Goal: Communication & Community: Share content

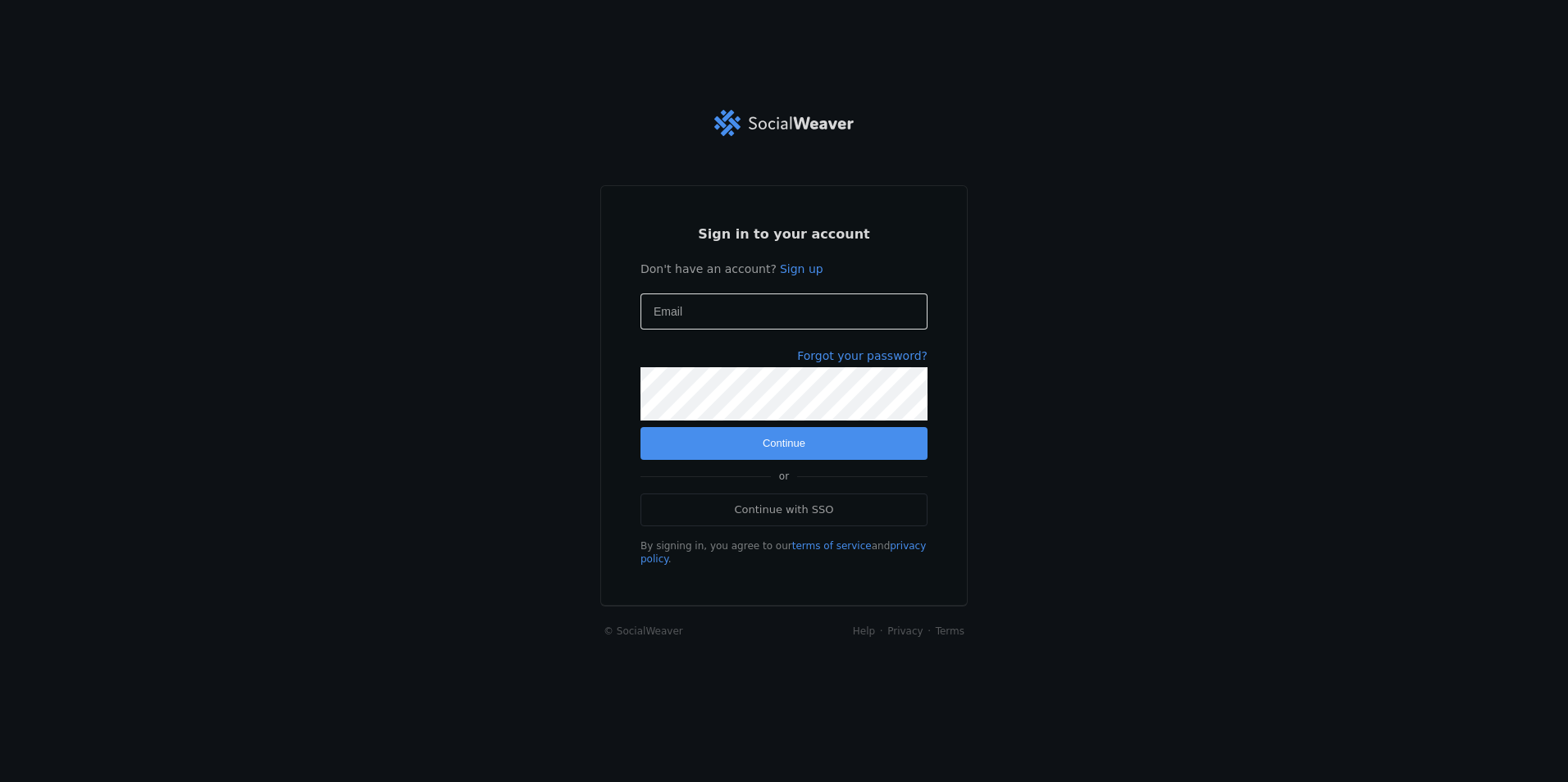
click at [696, 329] on div at bounding box center [784, 311] width 261 height 36
type input "[EMAIL_ADDRESS][DOMAIN_NAME]"
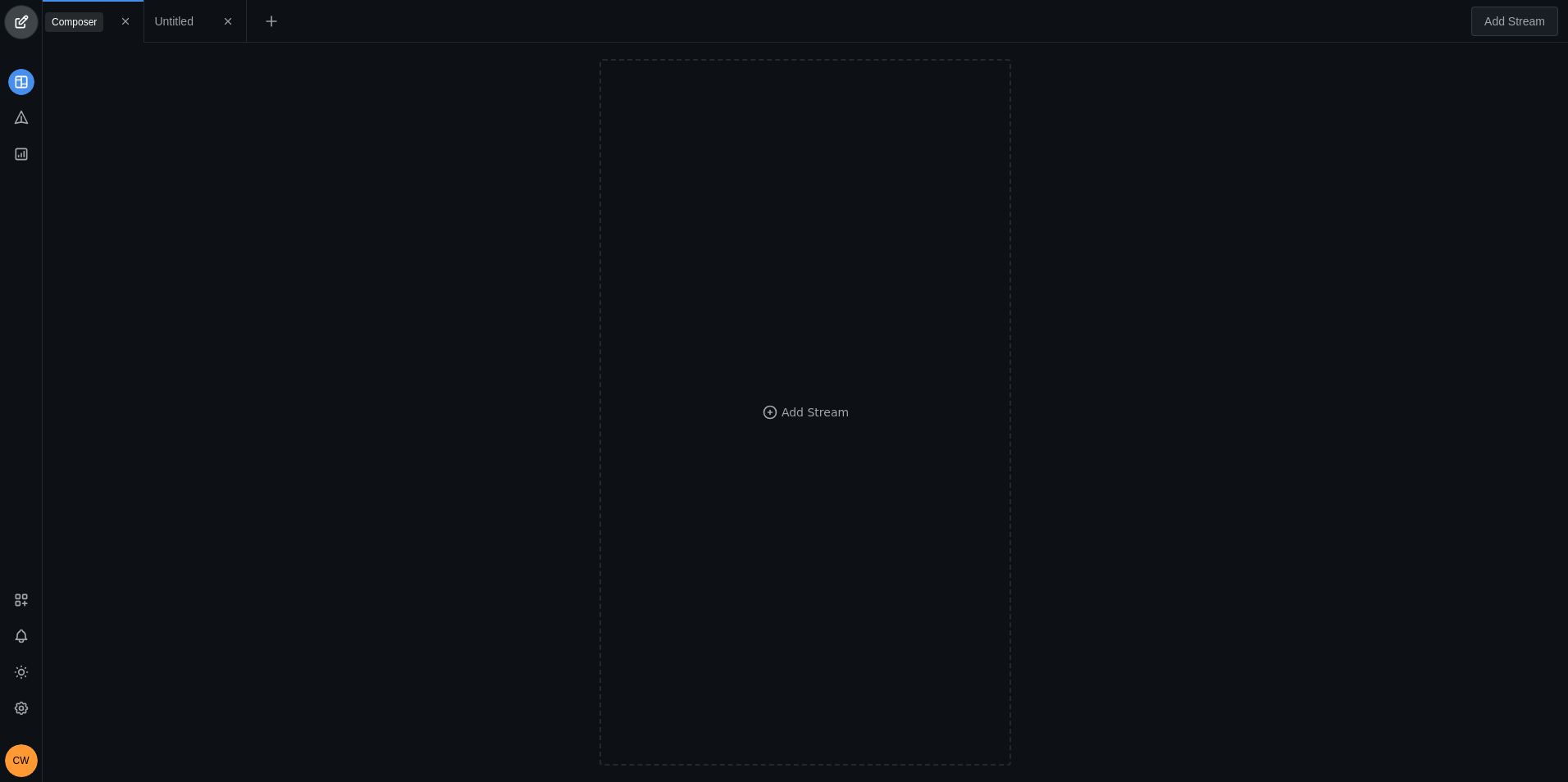
click at [24, 23] on span "undefined" at bounding box center [21, 22] width 32 height 32
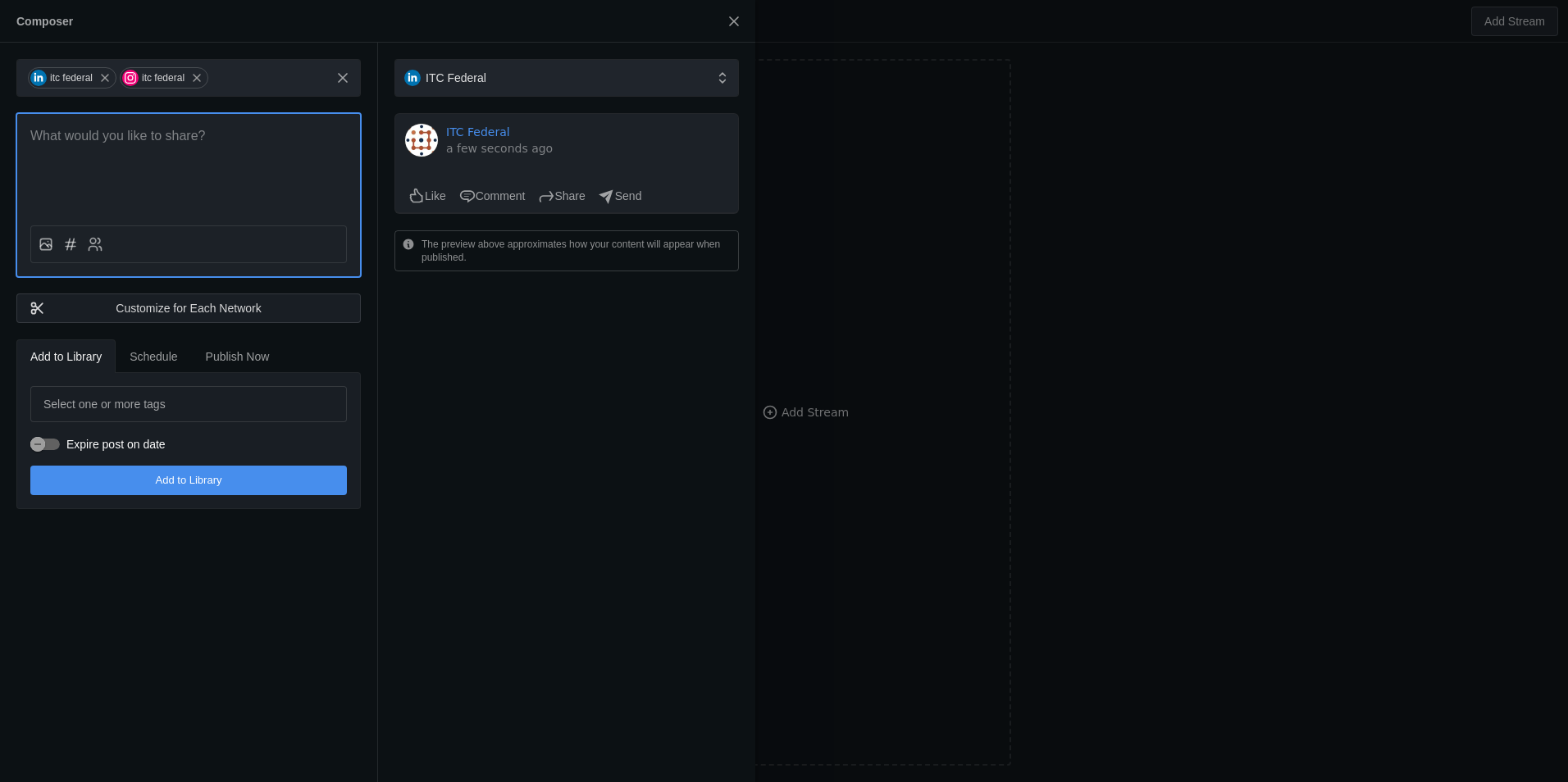
drag, startPoint x: 115, startPoint y: 150, endPoint x: 118, endPoint y: 134, distance: 16.3
click at [114, 144] on div at bounding box center [189, 162] width 343 height 98
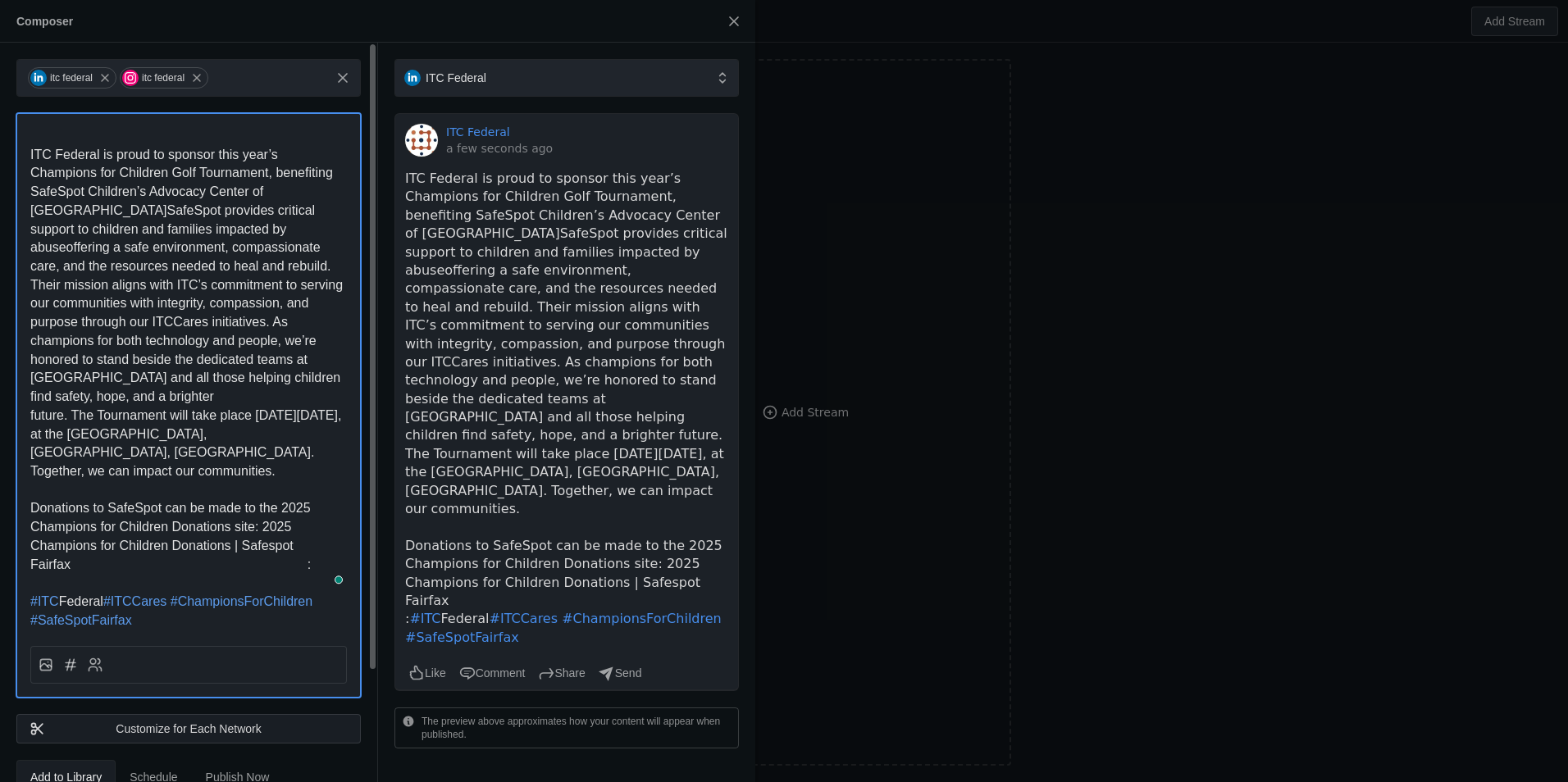
drag, startPoint x: 108, startPoint y: 109, endPoint x: 106, endPoint y: 133, distance: 24.1
click at [110, 112] on div "itc federal itc federal ITC Federal is proud to sponsor this year’s Champions f…" at bounding box center [189, 494] width 377 height 905
click at [106, 133] on p "To enrich screen reader interactions, please activate Accessibility in Grammarl…" at bounding box center [189, 136] width 317 height 19
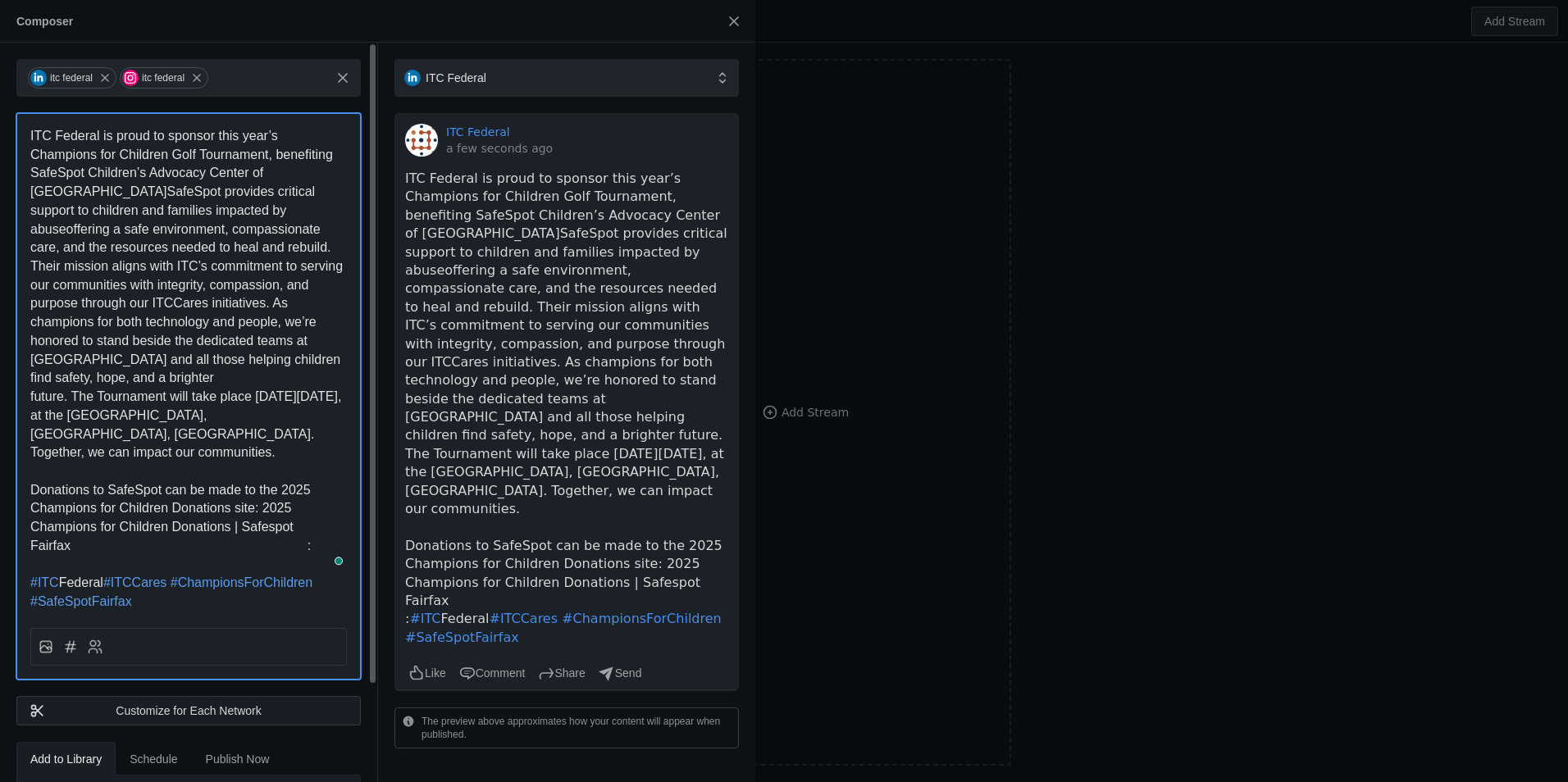
click at [180, 138] on span "ITC Federal is proud to sponsor this year’s Champions for Children Golf Tournam…" at bounding box center [189, 294] width 317 height 330
click at [173, 137] on span "ITC Federal is proud to sponsor this year’s Champions for Children Golf Tournam…" at bounding box center [189, 294] width 317 height 330
click at [230, 136] on span "ITC Federal is proud to sponsor this year’s Champions for Children Golf Tournam…" at bounding box center [189, 294] width 317 height 330
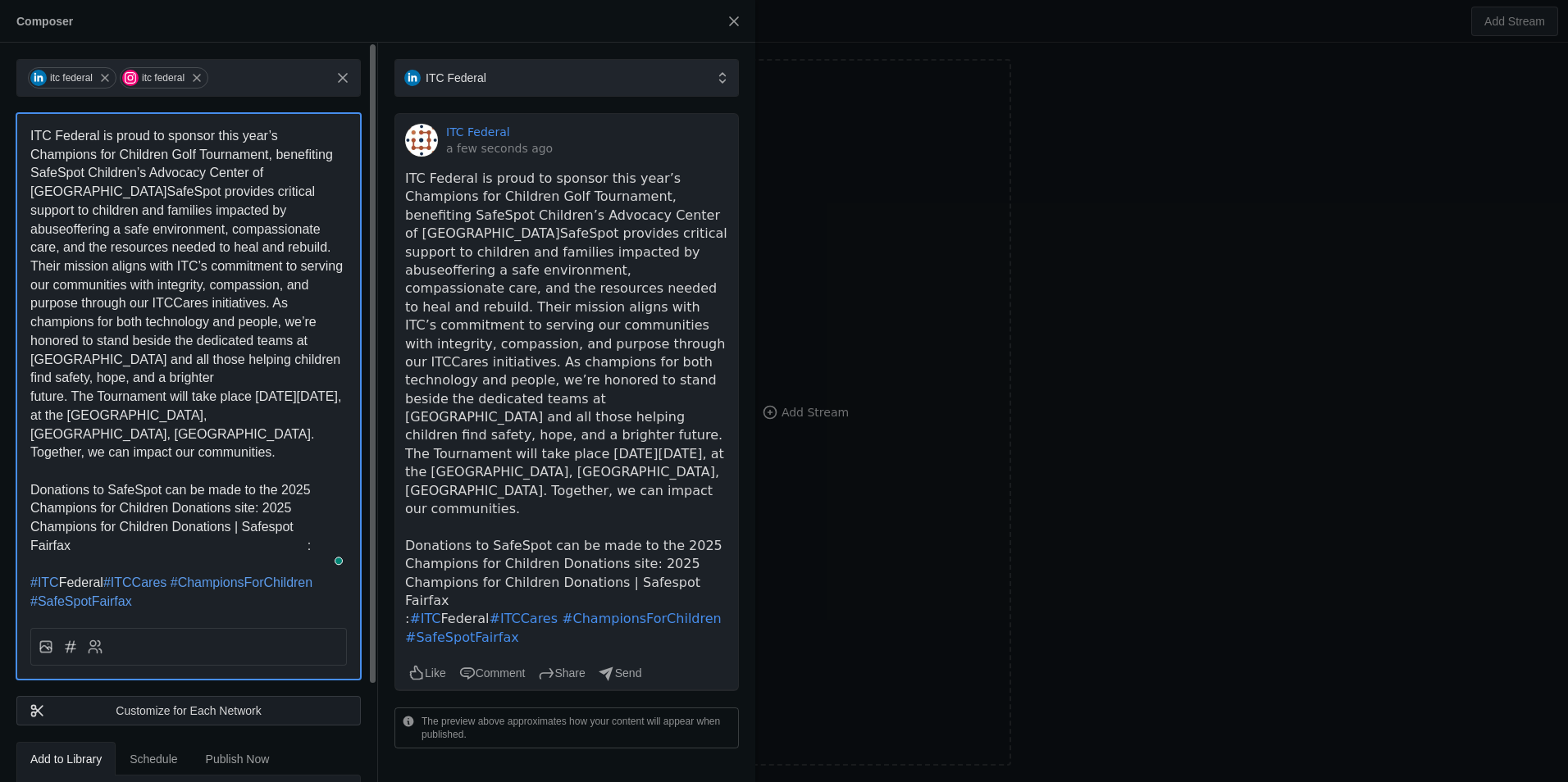
click at [230, 135] on span "ITC Federal is proud to sponsor this year’s Champions for Children Golf Tournam…" at bounding box center [189, 294] width 317 height 330
drag, startPoint x: 143, startPoint y: 492, endPoint x: 166, endPoint y: 485, distance: 24.0
click at [149, 491] on span "Donations to SafeSpot can be made to the 2025 Champions for Children Donations …" at bounding box center [172, 517] width 284 height 69
drag, startPoint x: 266, startPoint y: 473, endPoint x: 275, endPoint y: 534, distance: 61.7
click at [275, 534] on div "ITC Federal is proud to sponsor the 2025 Champions for Children Golf Tournament…" at bounding box center [189, 369] width 317 height 484
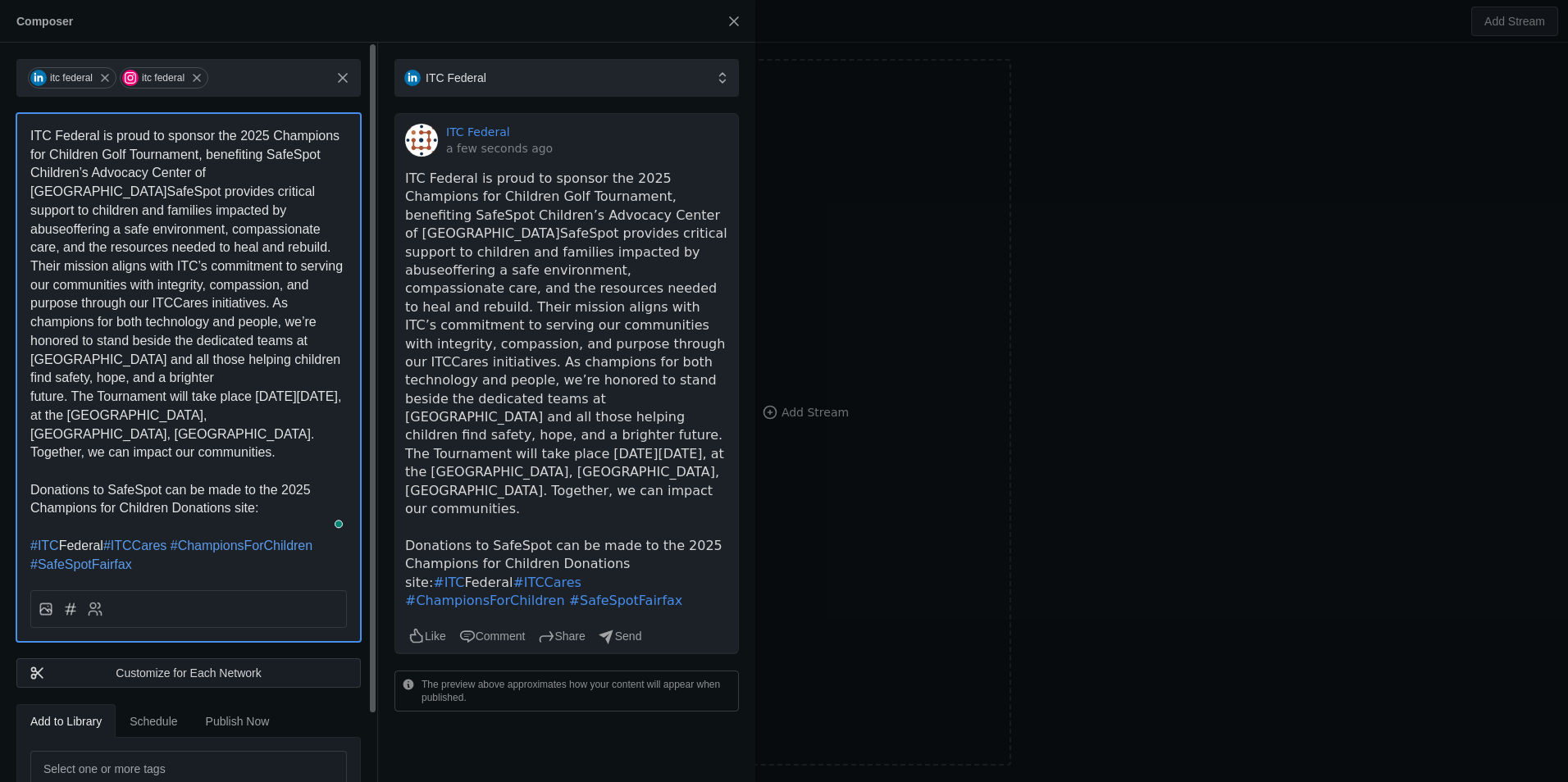
drag, startPoint x: 280, startPoint y: 455, endPoint x: 284, endPoint y: 465, distance: 10.8
click at [281, 483] on span "Donations to SafeSpot can be made to the 2025 Champions for Children Donations …" at bounding box center [172, 499] width 284 height 32
click at [288, 482] on p "Donations to SafeSpot can be made to the 2025 Champions for Children Donations …" at bounding box center [189, 500] width 317 height 37
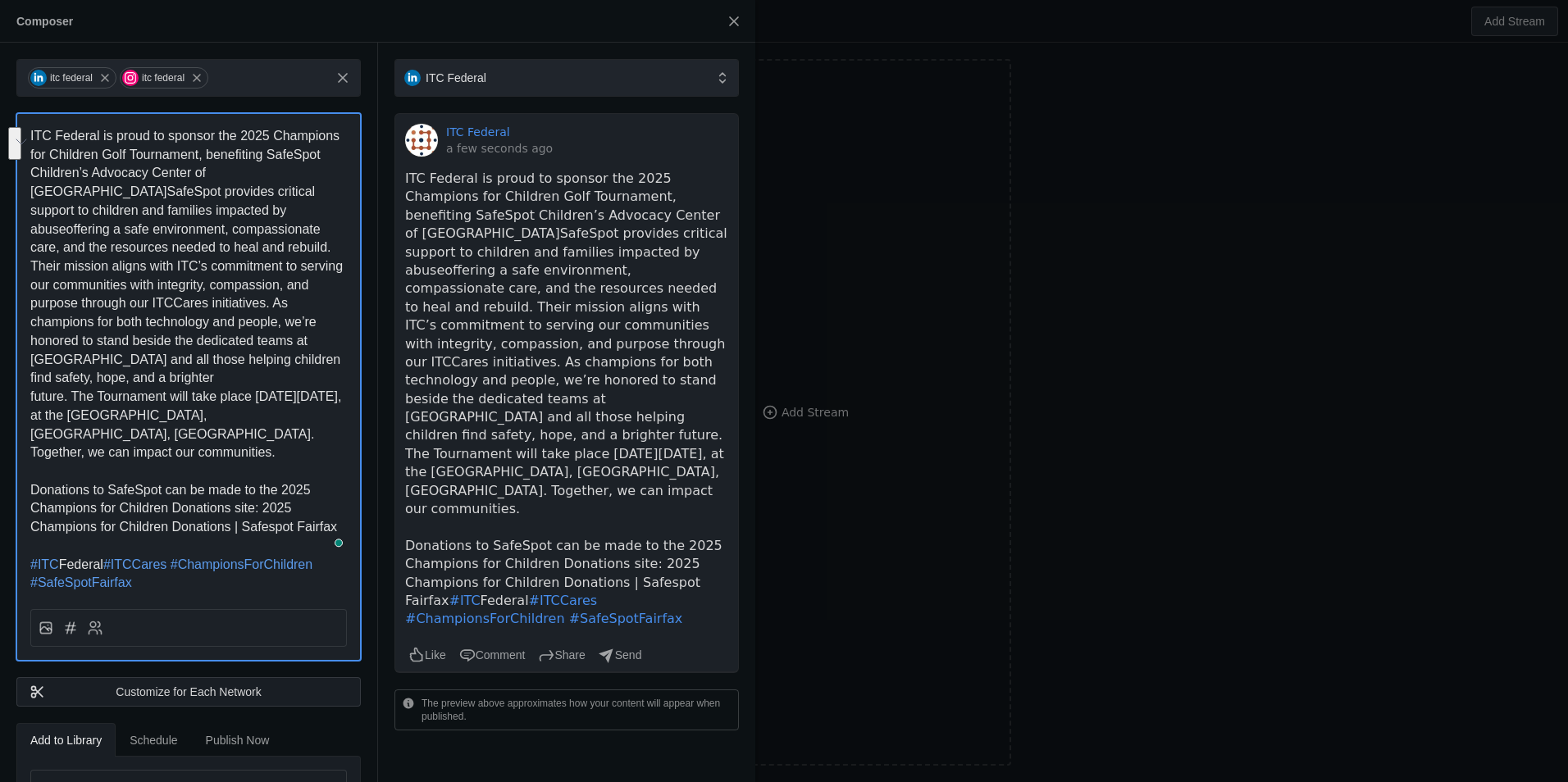
drag, startPoint x: 266, startPoint y: 467, endPoint x: 383, endPoint y: 492, distance: 119.6
click at [383, 492] on div "itc federal itc federal ITC Federal is proud to sponsor the 2025 Champions for …" at bounding box center [377, 412] width 755 height 740
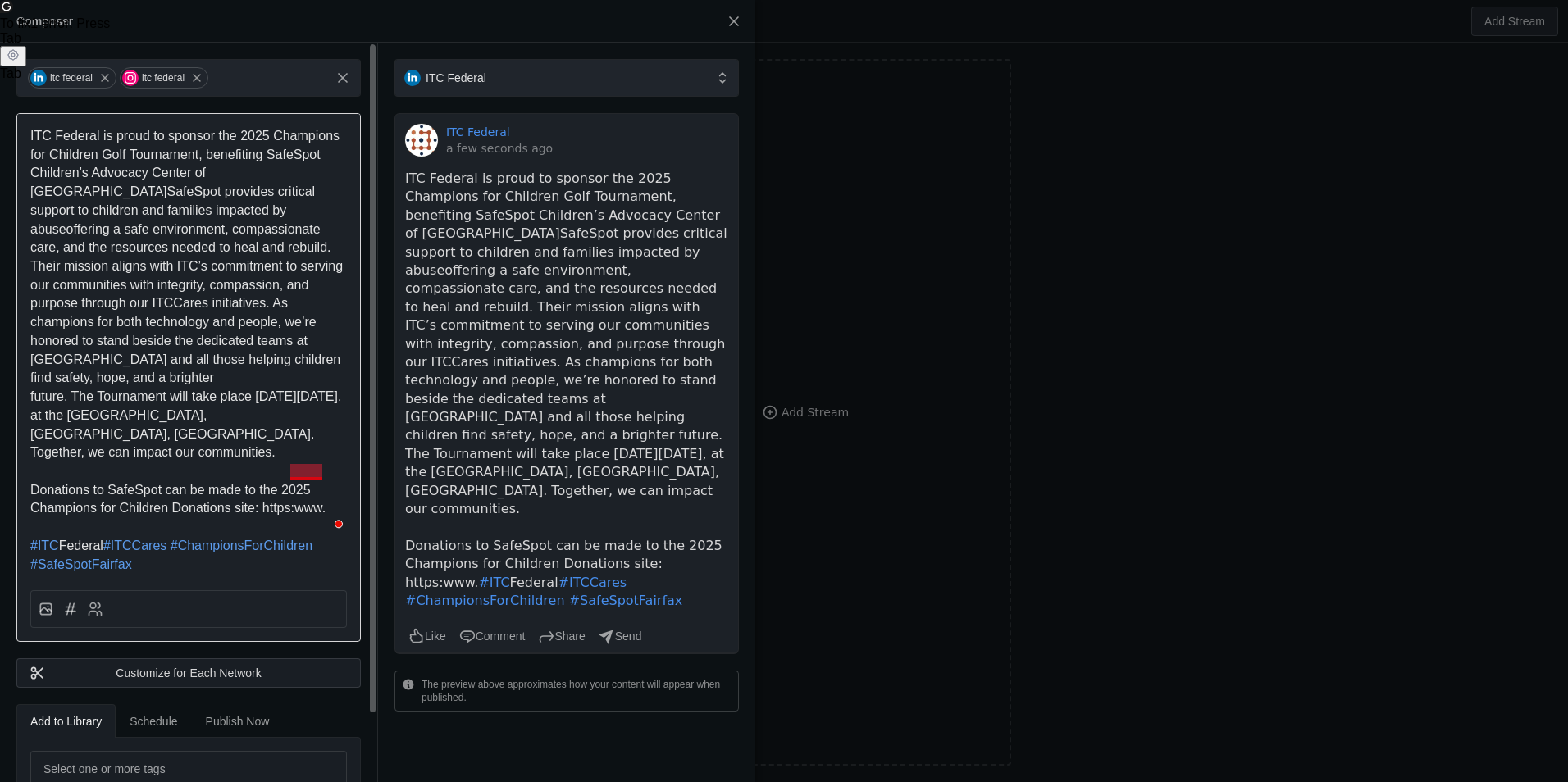
click at [327, 482] on p "Donations to SafeSpot can be made to the 2025 Champions for Children Donations …" at bounding box center [189, 500] width 317 height 37
click at [293, 482] on p "Donations to SafeSpot can be made to the 2025 Champions for Children Donations …" at bounding box center [189, 500] width 317 height 37
drag, startPoint x: 293, startPoint y: 465, endPoint x: 319, endPoint y: 466, distance: 26.0
click at [293, 483] on span "Donations to SafeSpot can be made to the 2025 Champions for Children Donations …" at bounding box center [178, 499] width 295 height 32
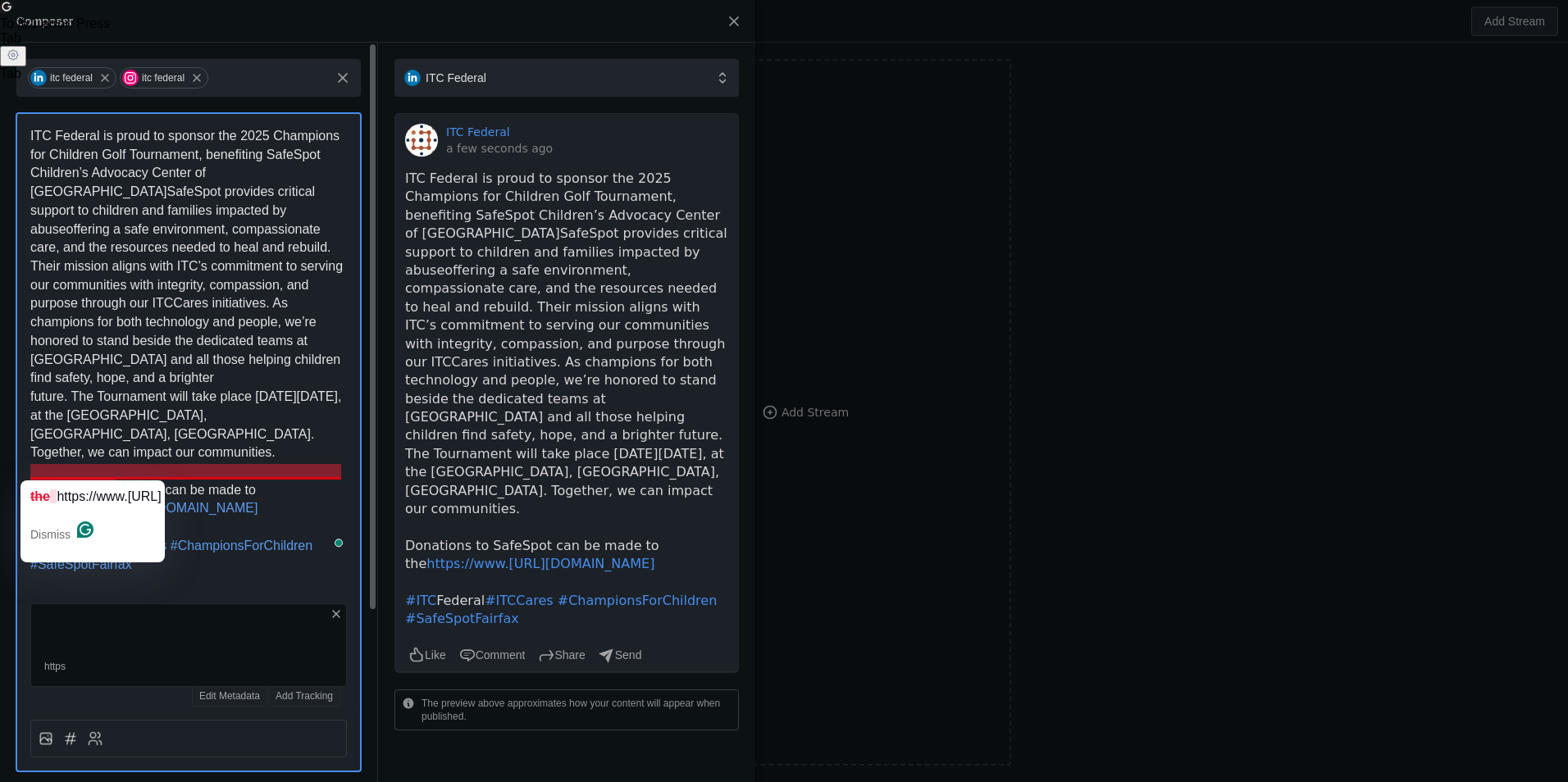
click at [45, 483] on span "Donations to SafeSpot can be made to the" at bounding box center [145, 499] width 229 height 32
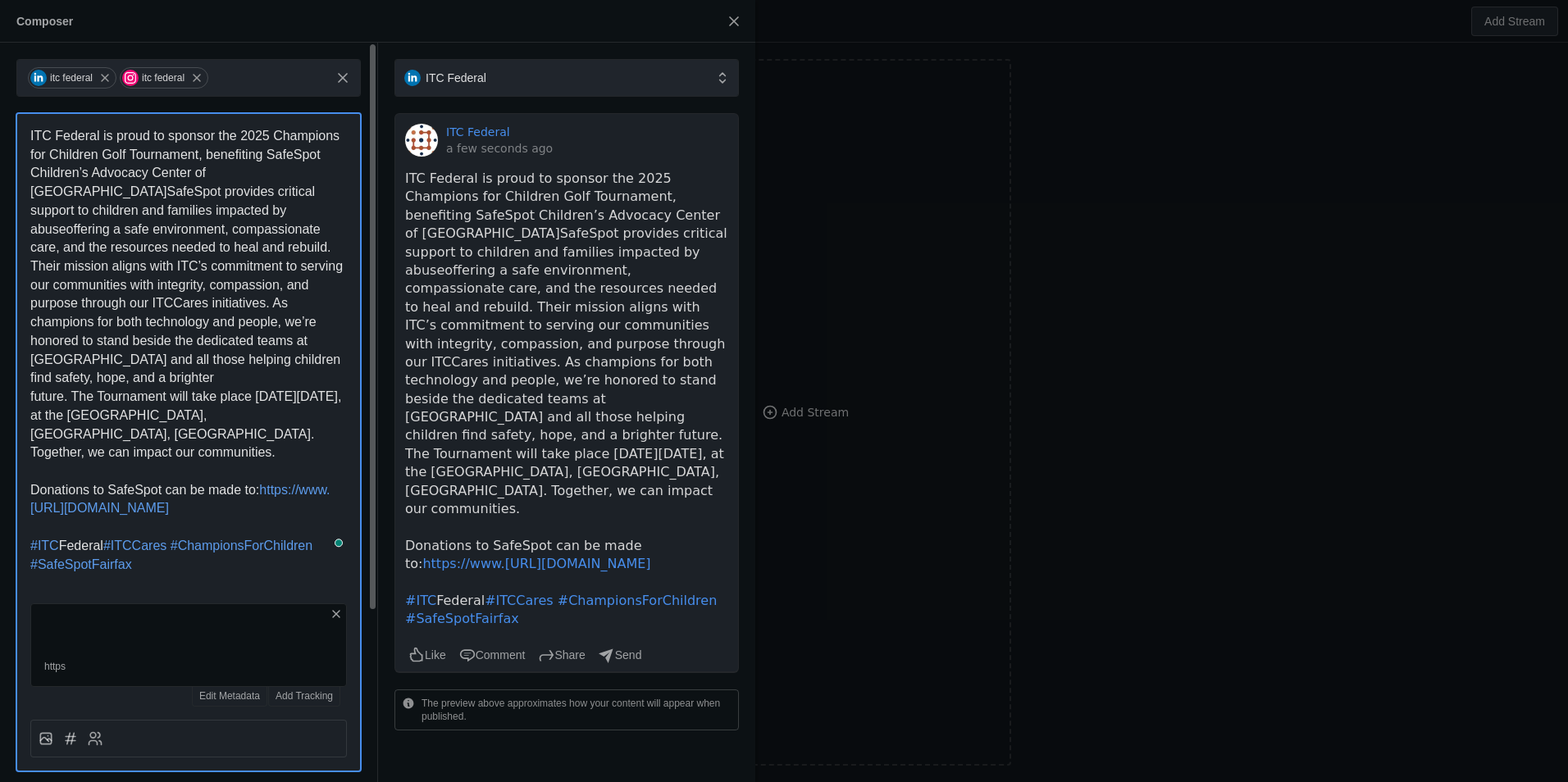
click at [67, 538] on span "Federal" at bounding box center [80, 545] width 44 height 14
click at [167, 538] on span "#ITCCares" at bounding box center [138, 545] width 63 height 14
click at [332, 608] on icon at bounding box center [336, 614] width 14 height 14
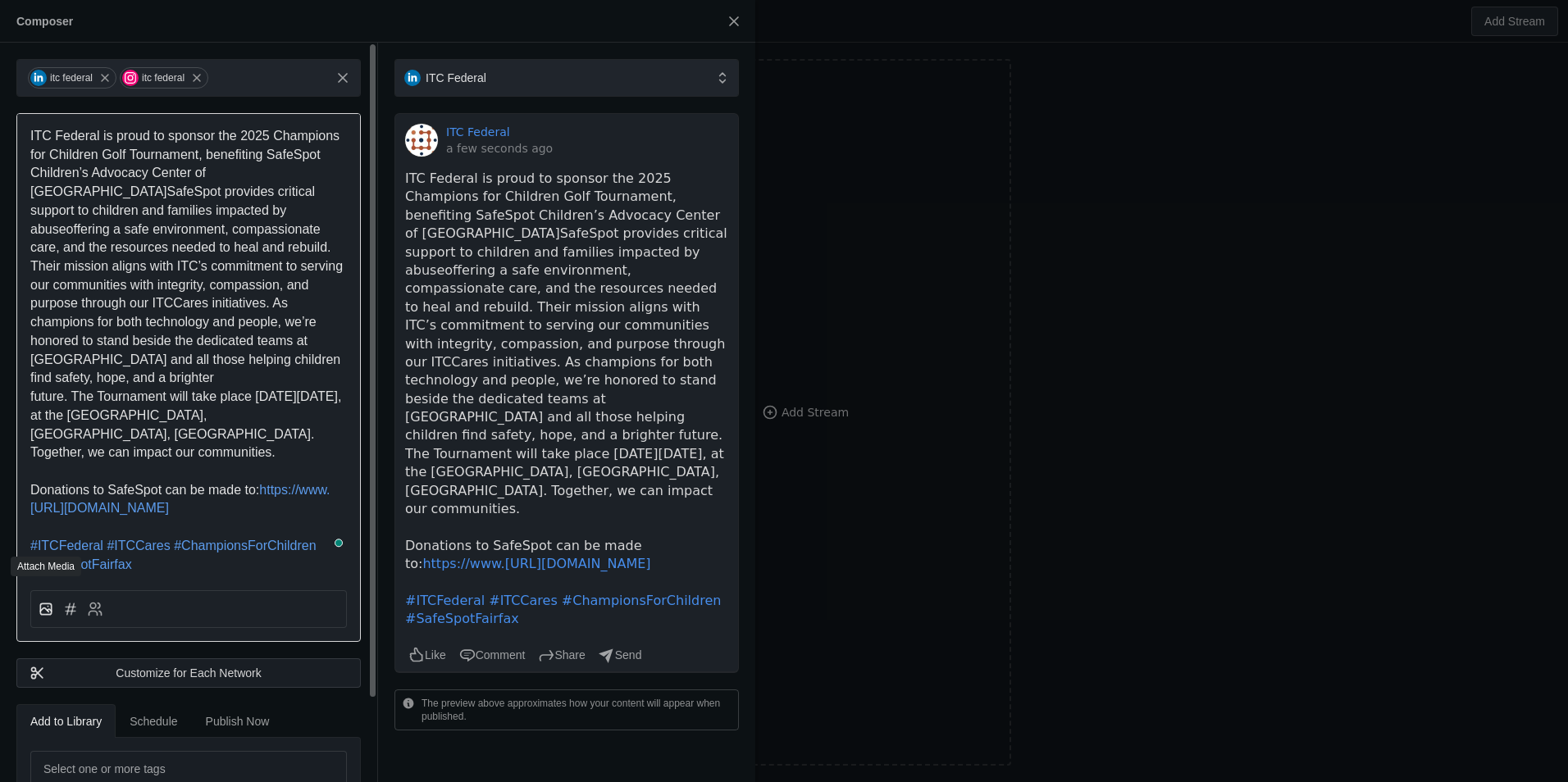
click at [52, 601] on icon at bounding box center [46, 609] width 16 height 16
click at [0, 0] on input "file" at bounding box center [0, 0] width 0 height 0
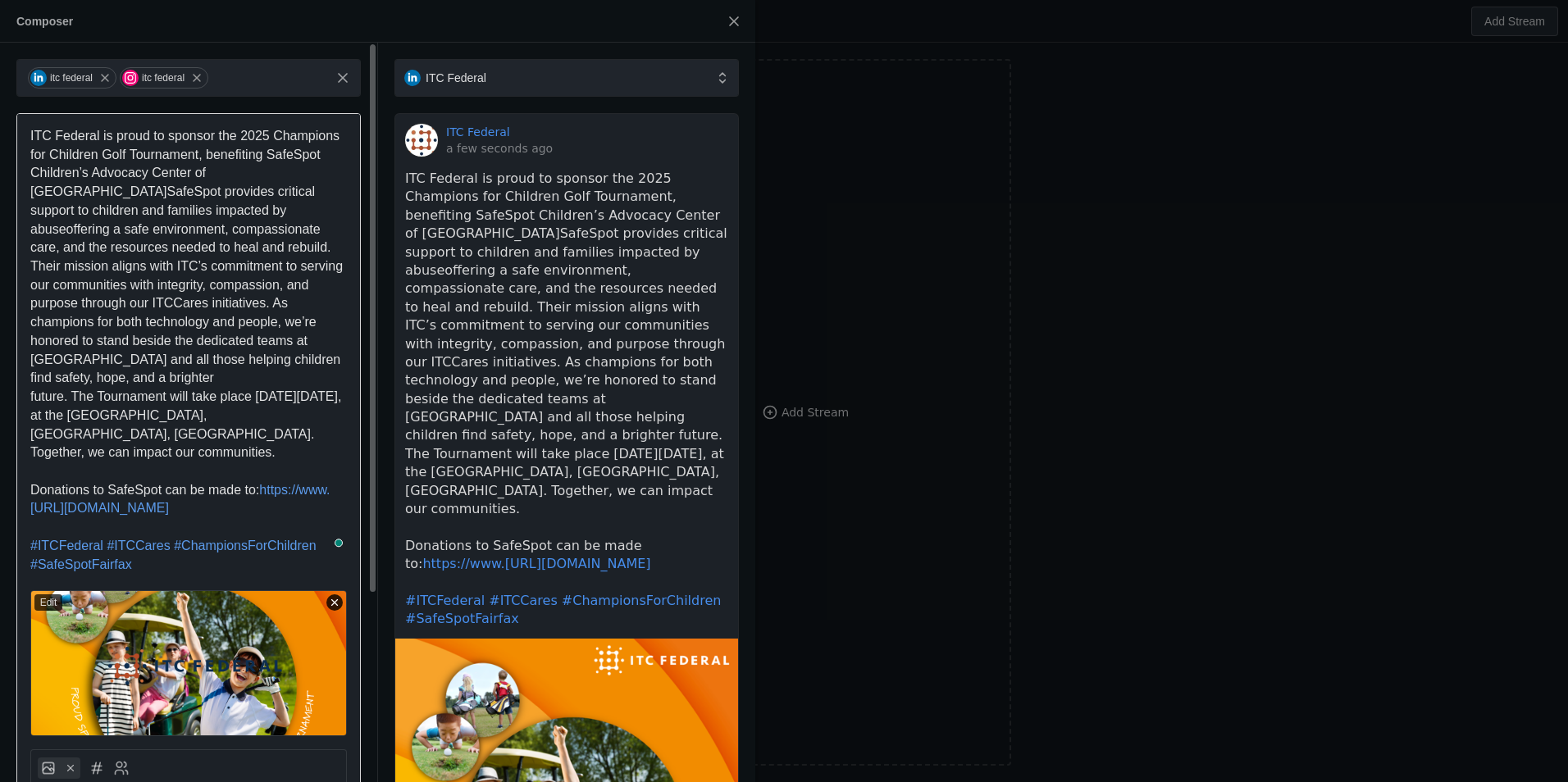
click at [338, 597] on icon at bounding box center [335, 603] width 12 height 12
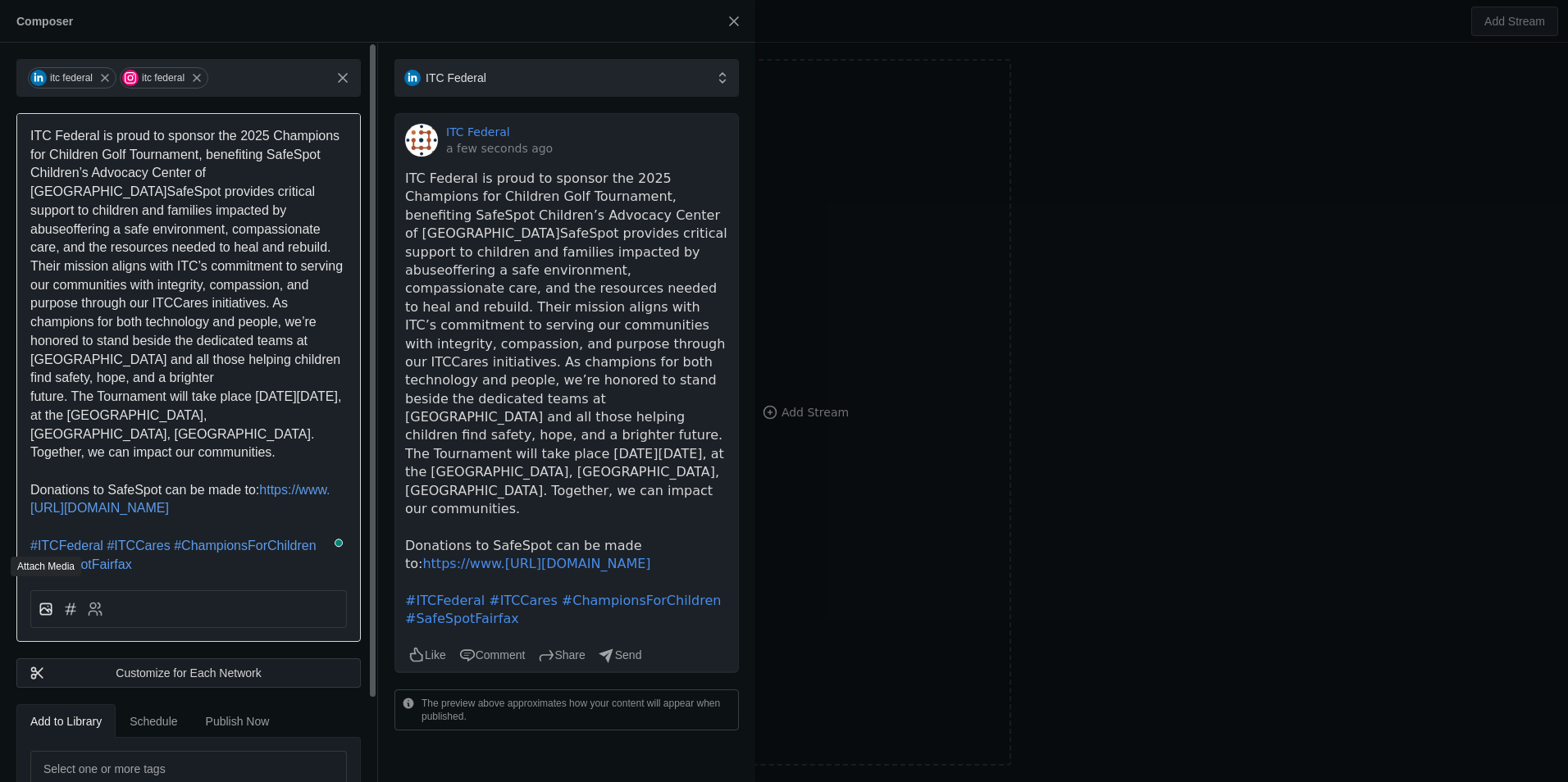
click at [51, 604] on rect at bounding box center [46, 610] width 11 height 11
click at [0, 0] on input "file" at bounding box center [0, 0] width 0 height 0
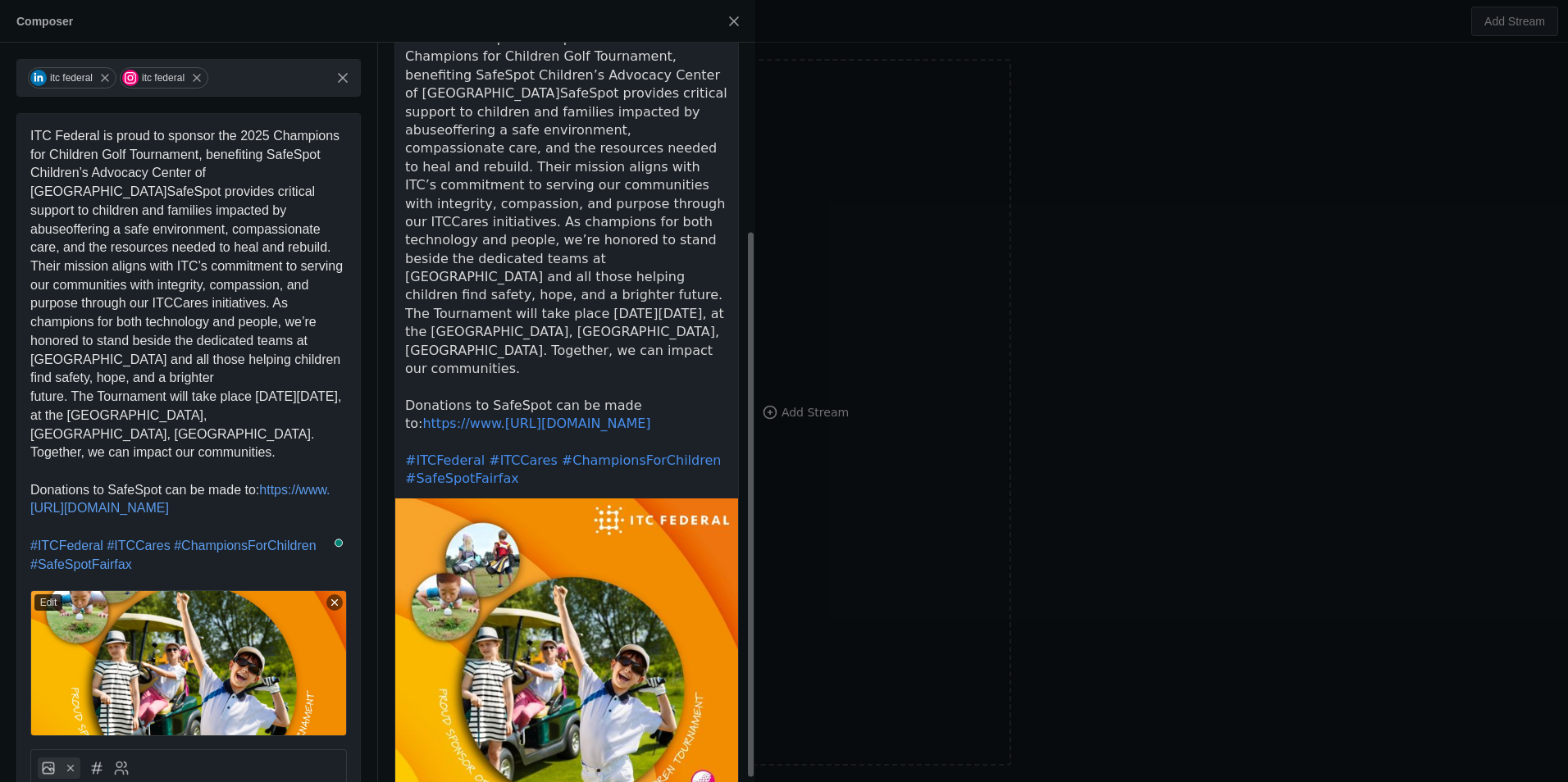
scroll to position [256, 0]
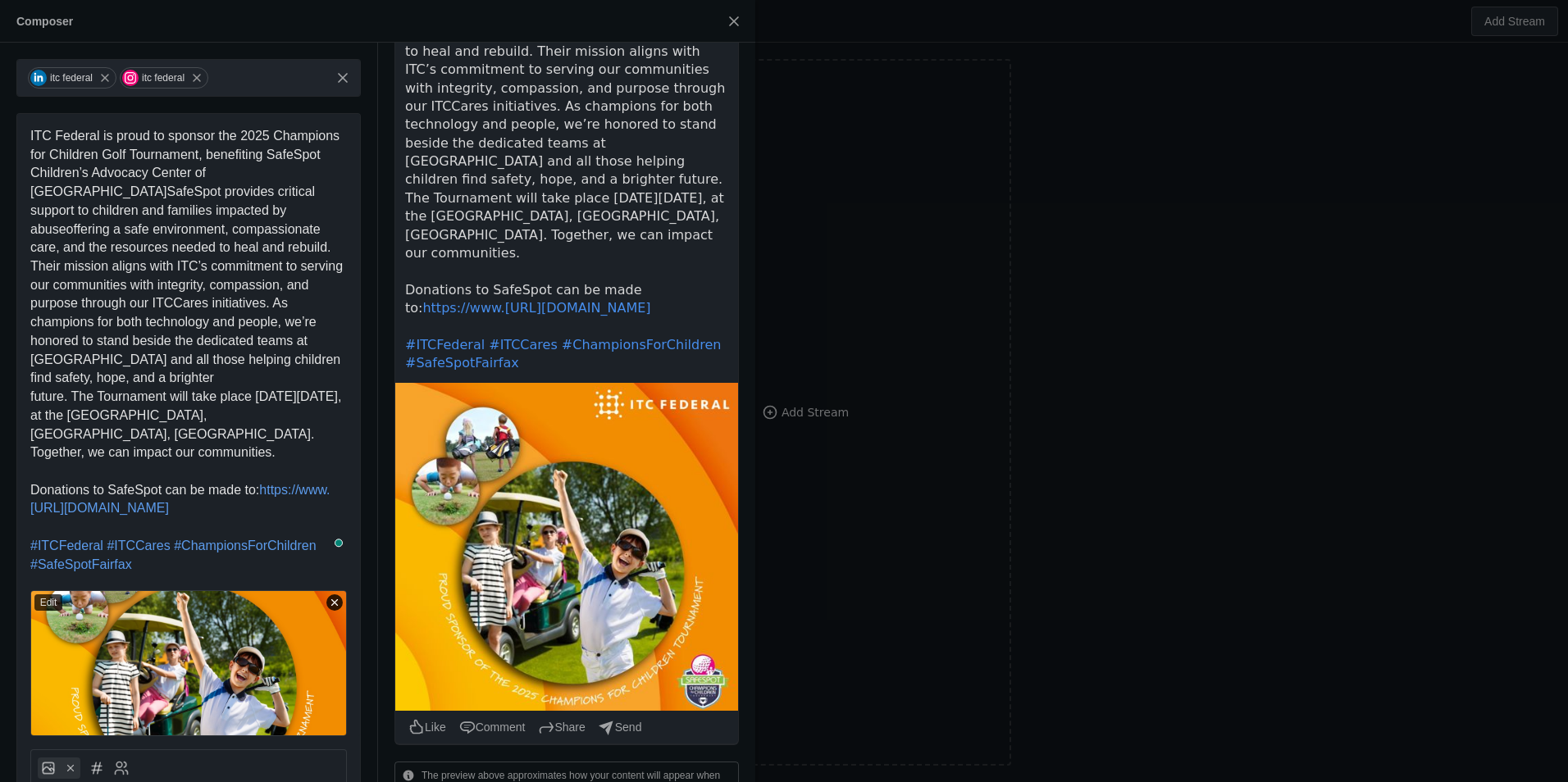
click at [337, 597] on icon at bounding box center [335, 603] width 12 height 12
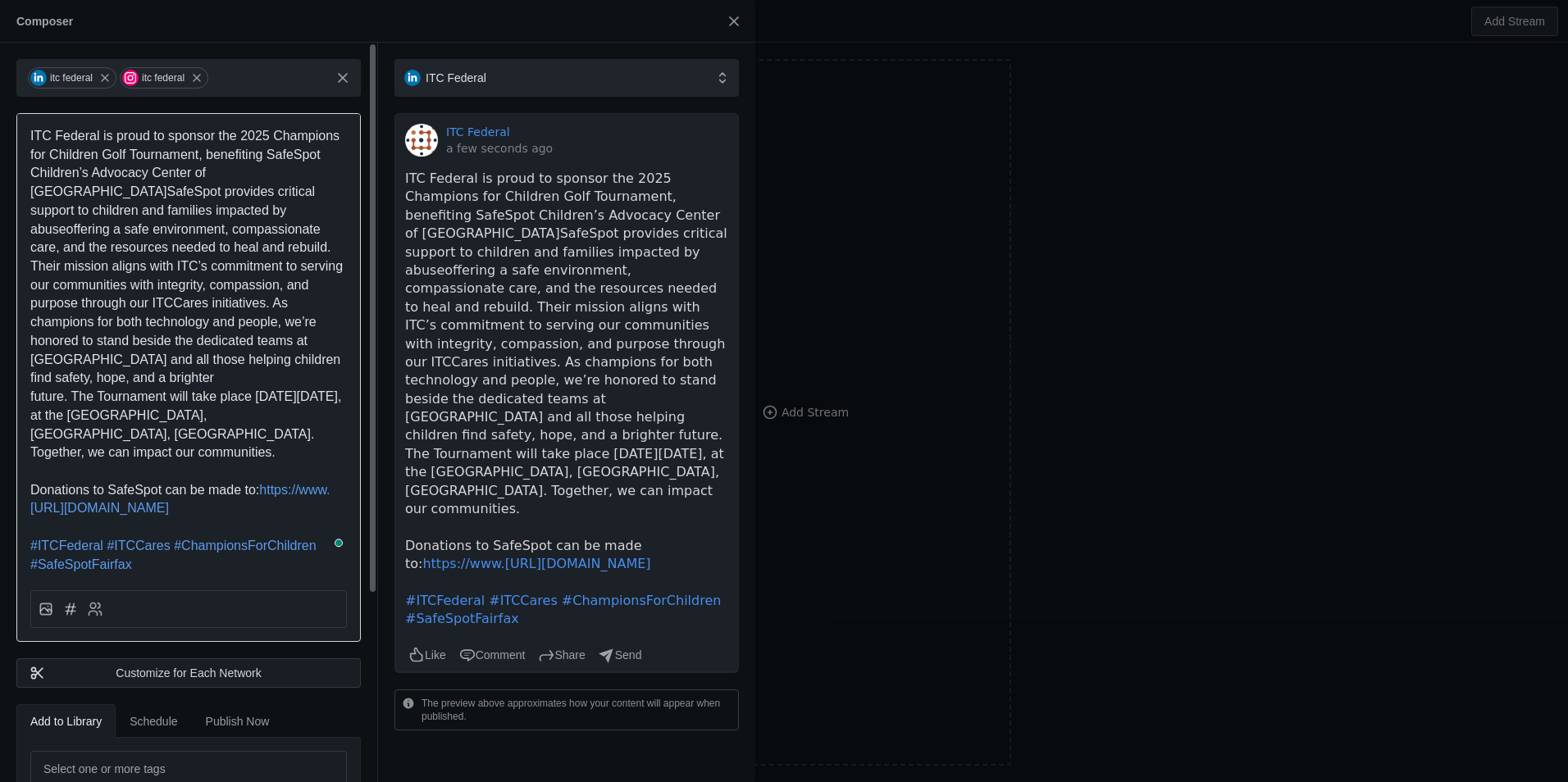
scroll to position [0, 0]
click at [54, 601] on div at bounding box center [50, 609] width 24 height 16
click at [47, 609] on icon at bounding box center [44, 611] width 8 height 5
click at [0, 0] on input "file" at bounding box center [0, 0] width 0 height 0
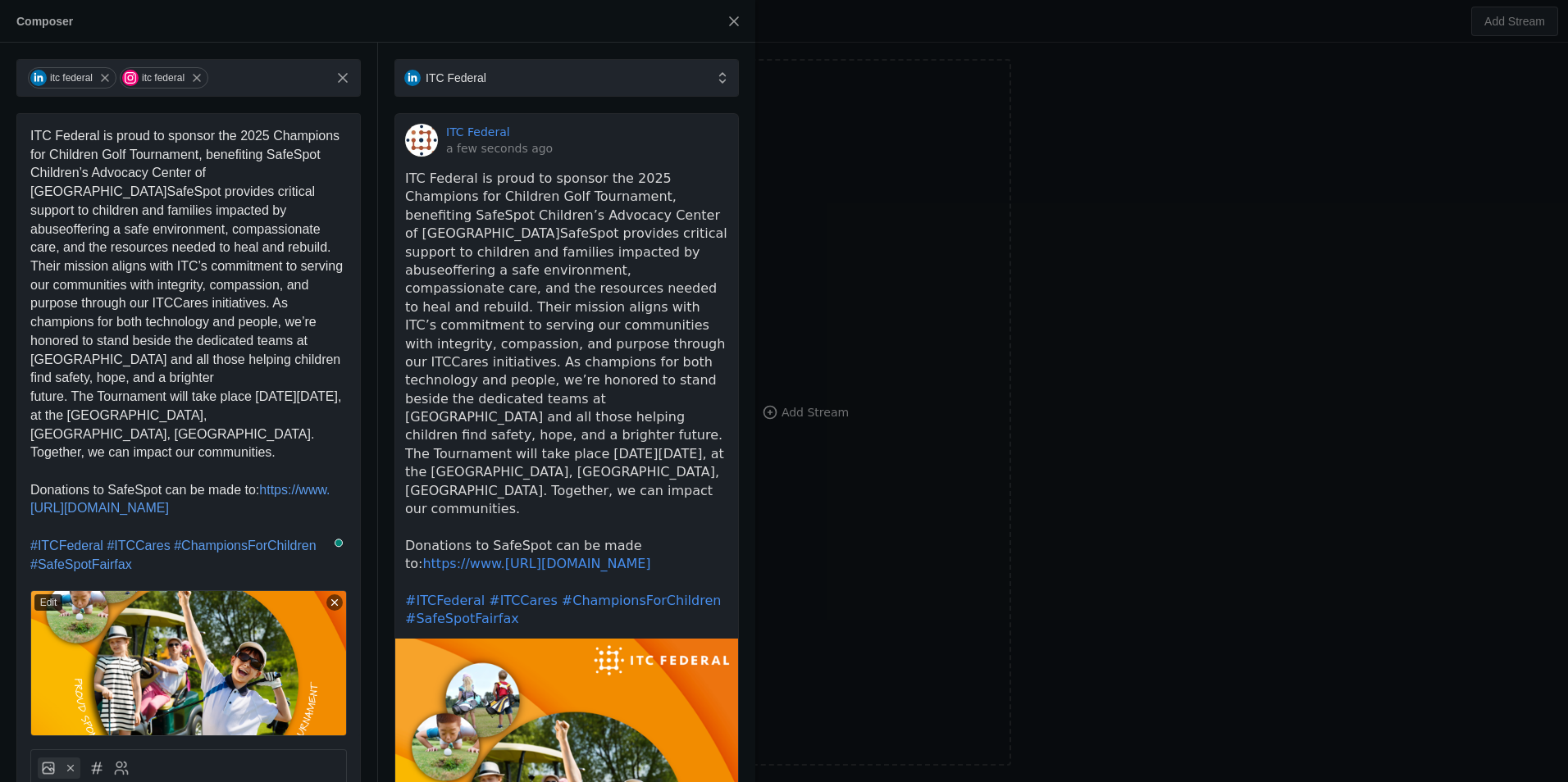
click at [807, 597] on div at bounding box center [784, 391] width 1568 height 782
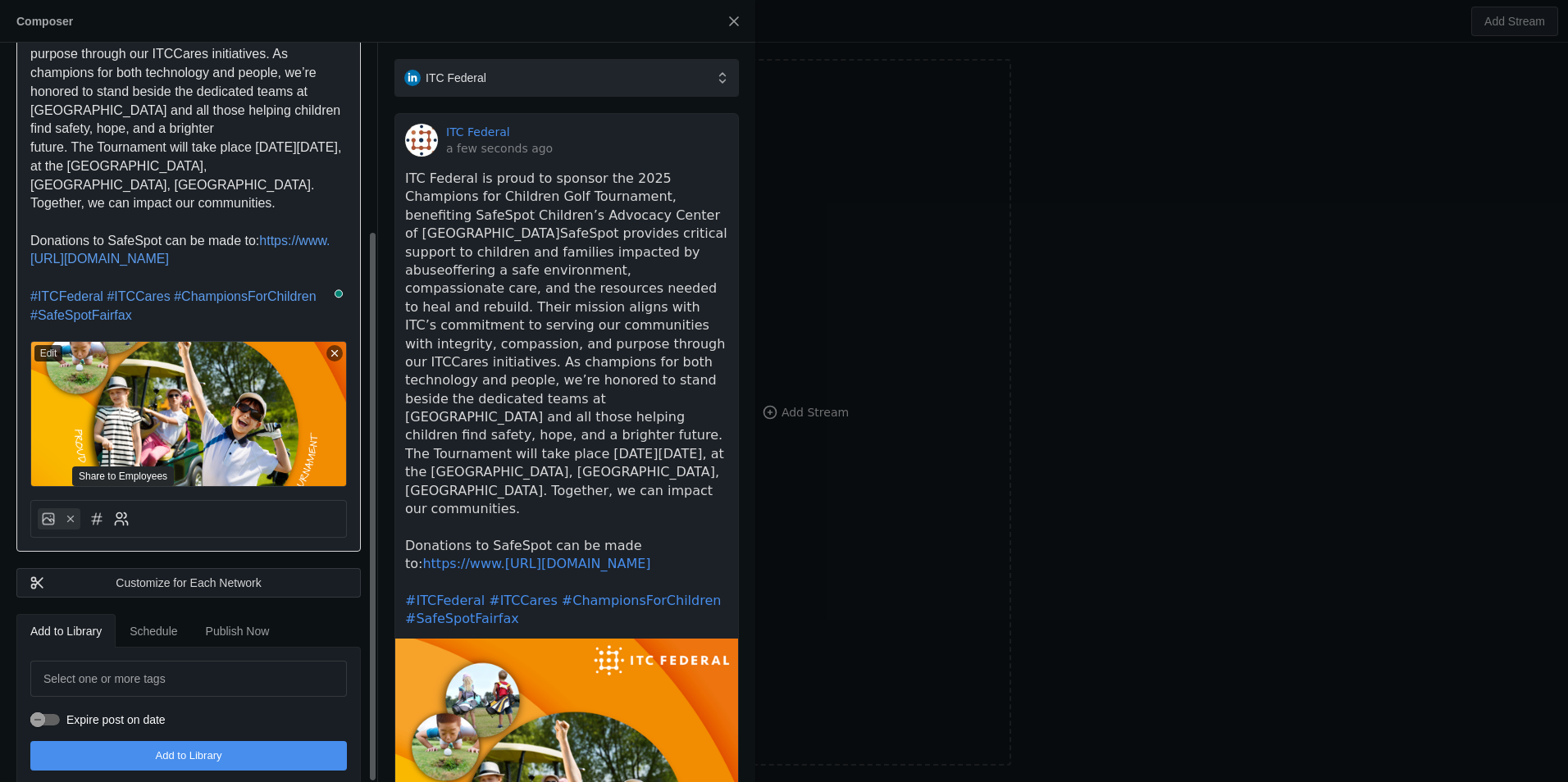
click at [127, 521] on icon at bounding box center [126, 523] width 3 height 5
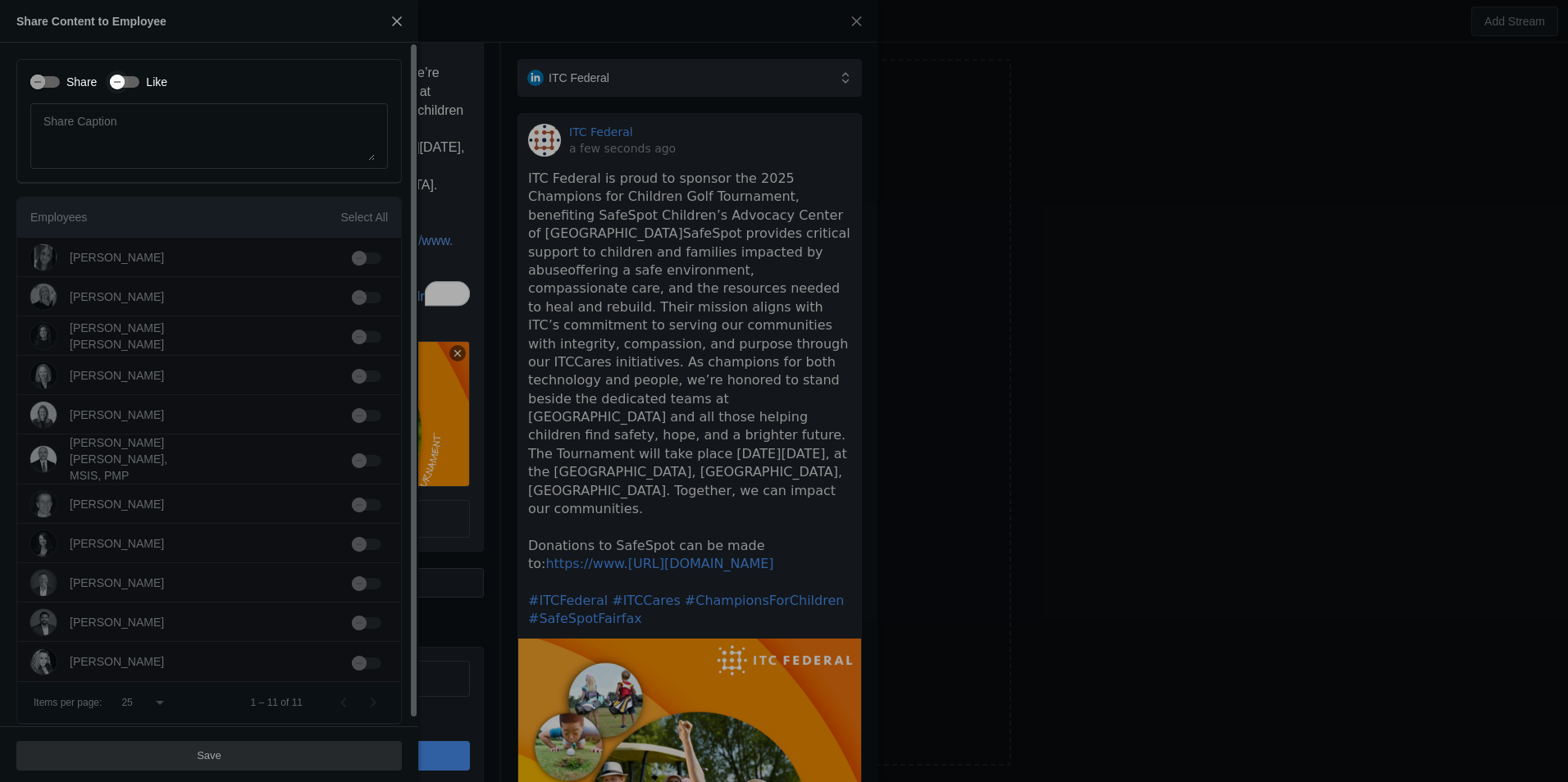
click at [123, 81] on div "button" at bounding box center [117, 82] width 14 height 14
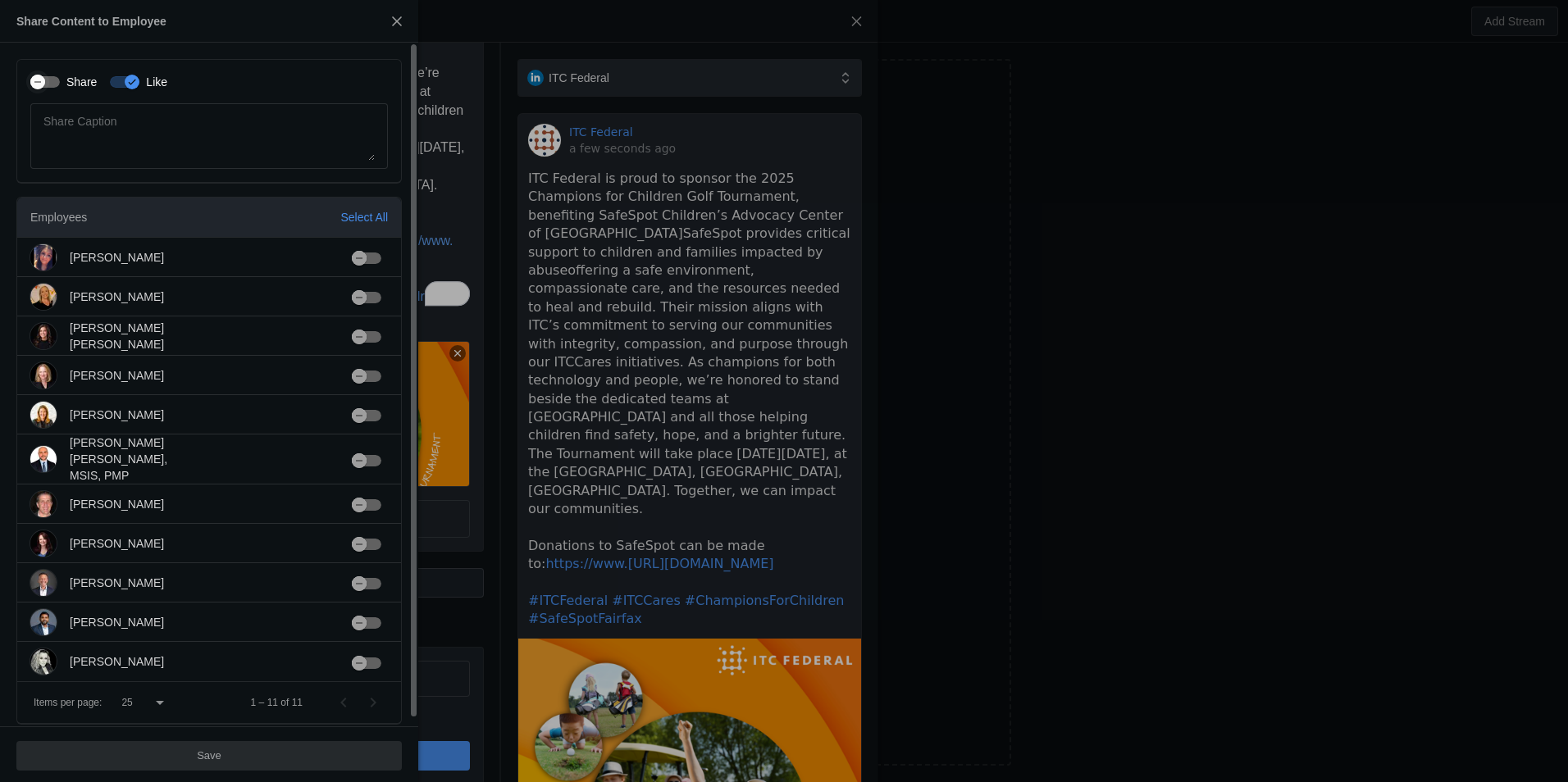
click at [47, 92] on div "button" at bounding box center [37, 81] width 23 height 23
click at [378, 219] on div "Select All" at bounding box center [364, 217] width 48 height 16
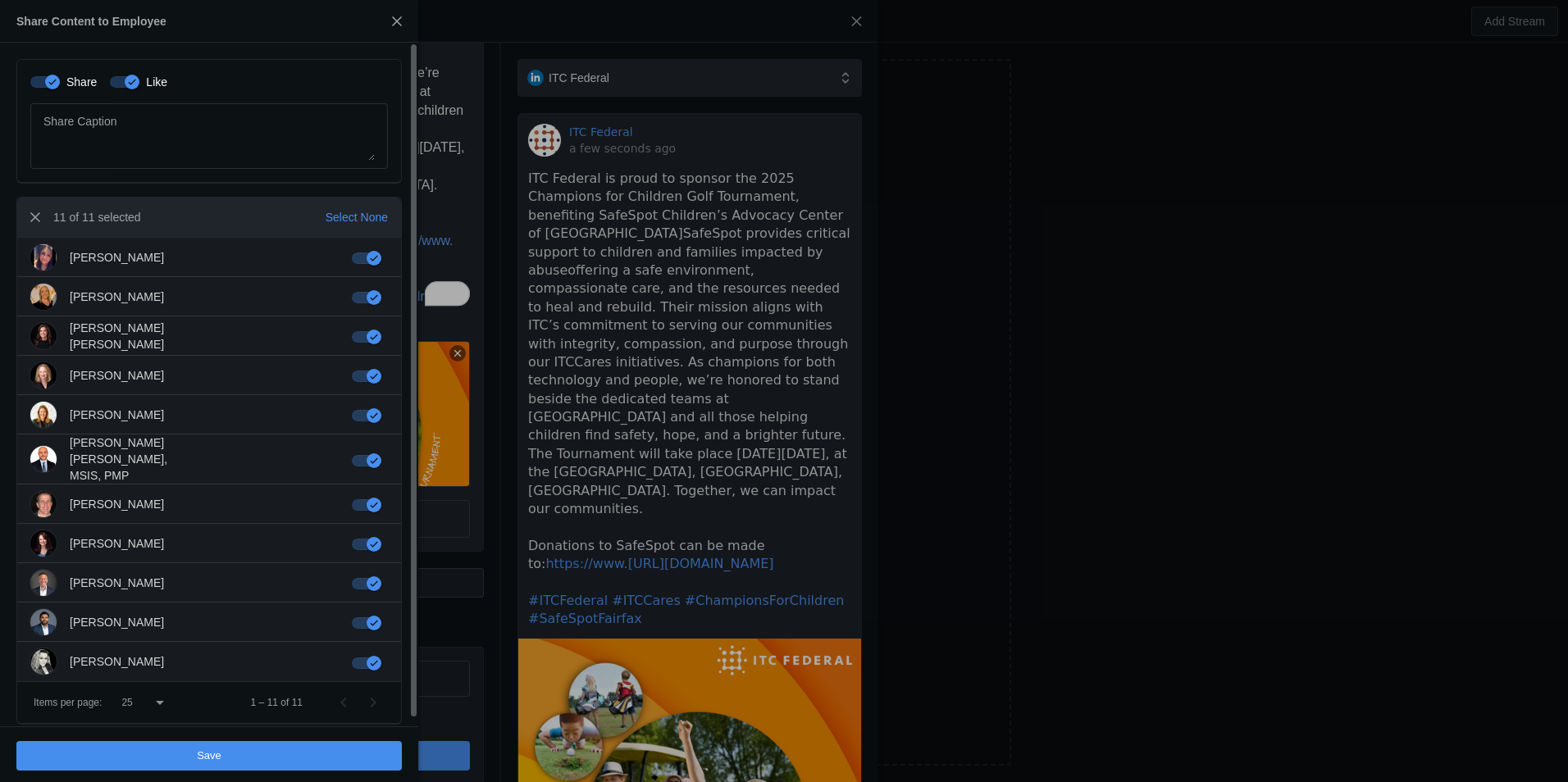
click at [298, 751] on span "undefined" at bounding box center [208, 756] width 385 height 30
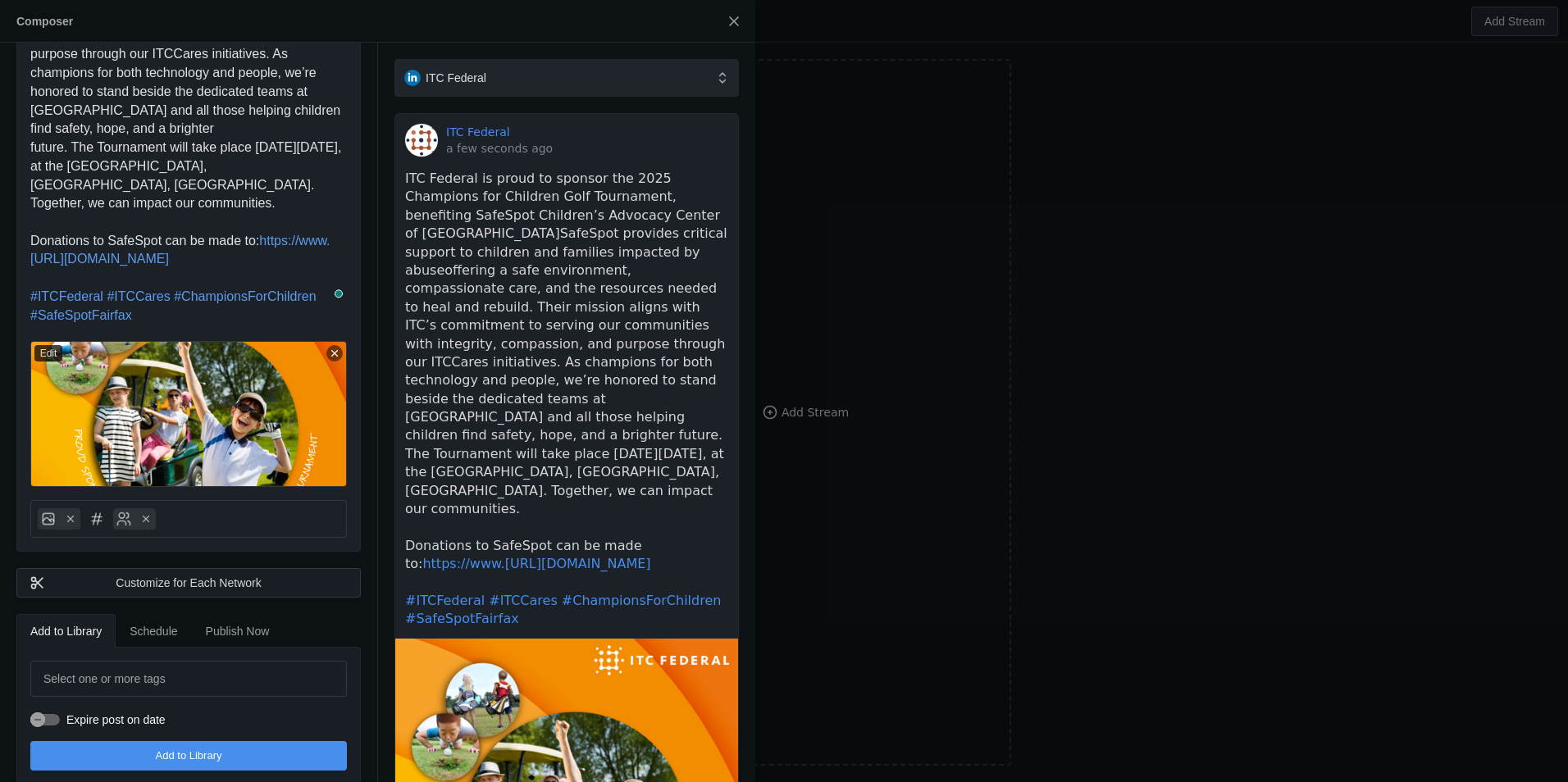
scroll to position [0, 0]
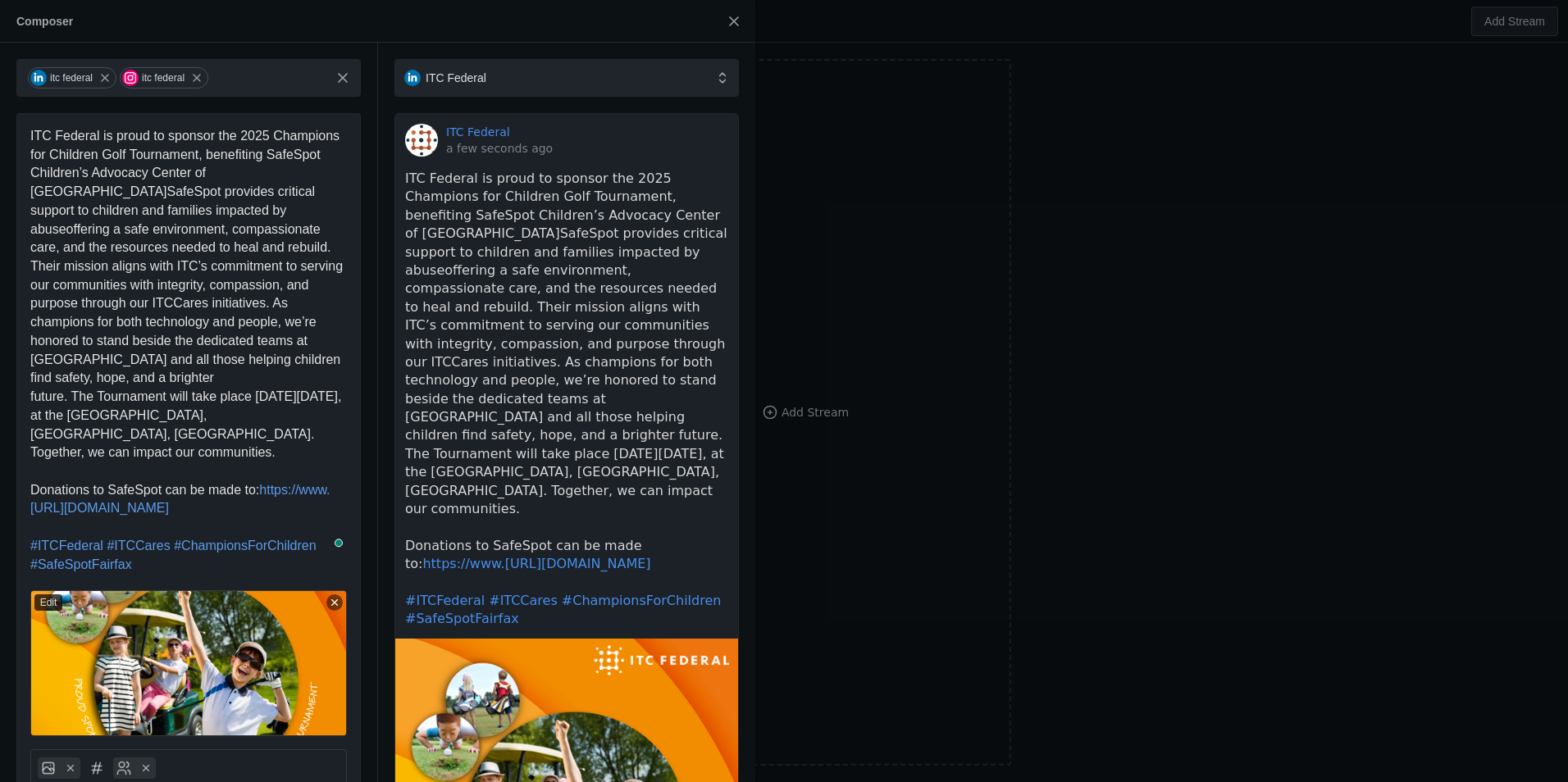
click at [38, 133] on span "ITC Federal is proud to sponsor the 2025 Champions for Children Golf Tournament…" at bounding box center [189, 294] width 317 height 330
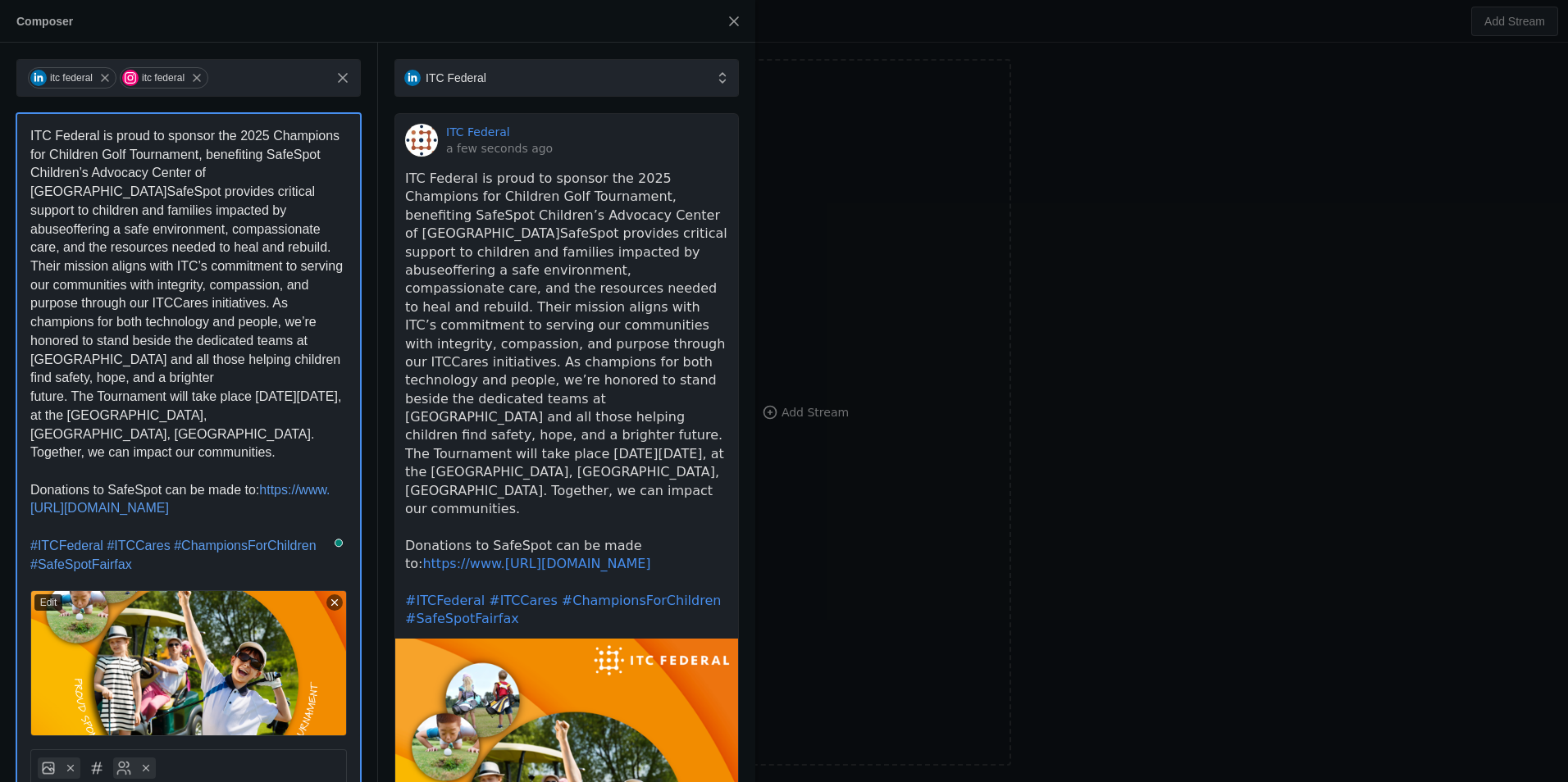
click at [25, 132] on div "ITC Federal is proud to sponsor the 2025 Champions for Children Golf Tournament…" at bounding box center [189, 425] width 343 height 622
click at [31, 134] on div "ITC Federal is proud to sponsor the 2025 Champions for Children Golf Tournament…" at bounding box center [189, 425] width 343 height 622
click at [35, 136] on span "ITC Federal is proud to sponsor the 2025 Champions for Children Golf Tournament…" at bounding box center [189, 294] width 317 height 330
click at [232, 152] on span "ITC Federal is proud to sponsor the 2025 Champions for Children Golf Tournament…" at bounding box center [189, 294] width 317 height 330
click at [171, 135] on span "ITC Federal is proud to sponsor the 2025 Champions for Children Golf Tournament…" at bounding box center [189, 294] width 317 height 330
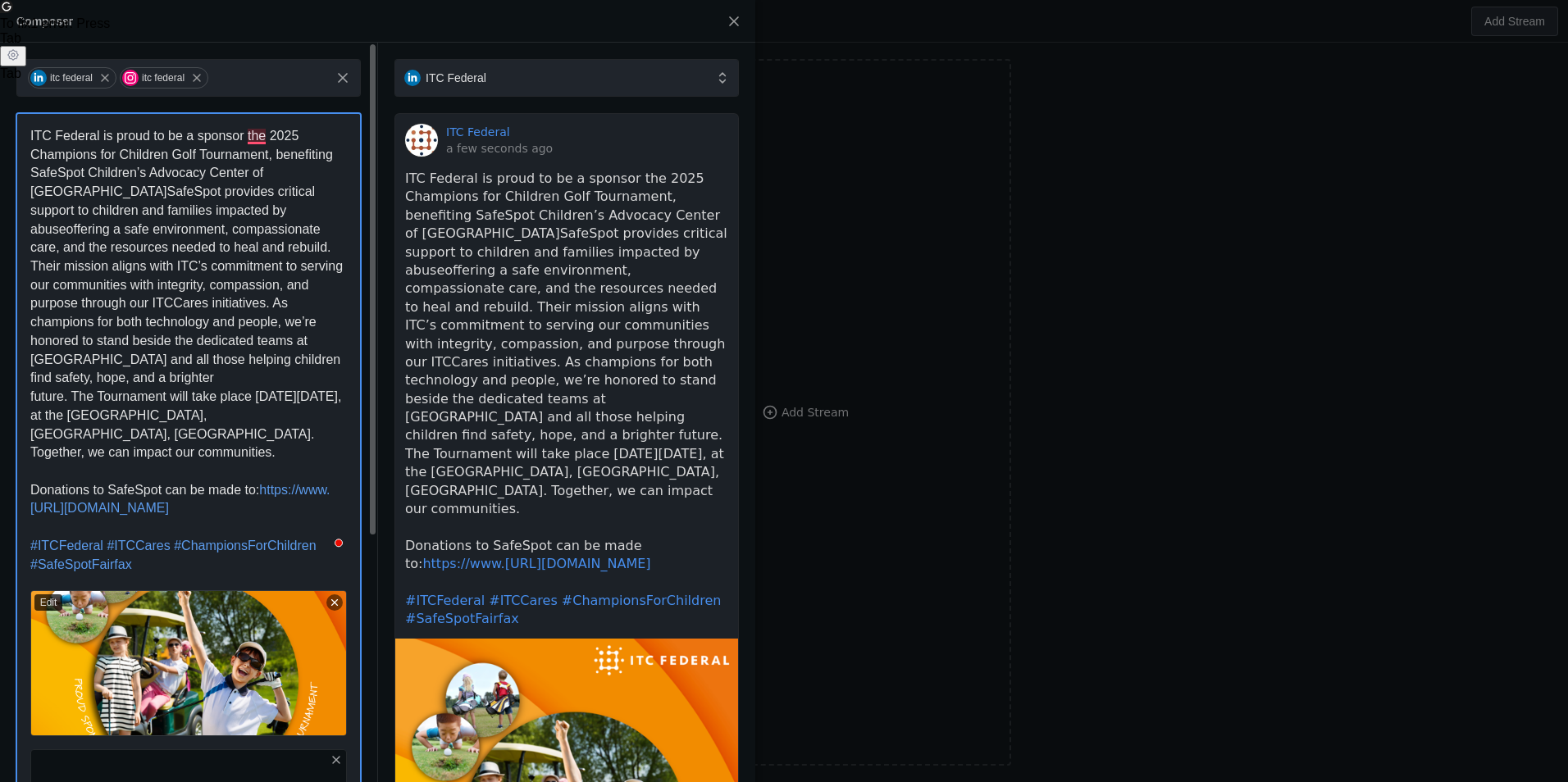
click at [252, 127] on p "ITC Federal is proud to be a sponsor the 2025 Champions for Children Golf Tourn…" at bounding box center [189, 295] width 317 height 336
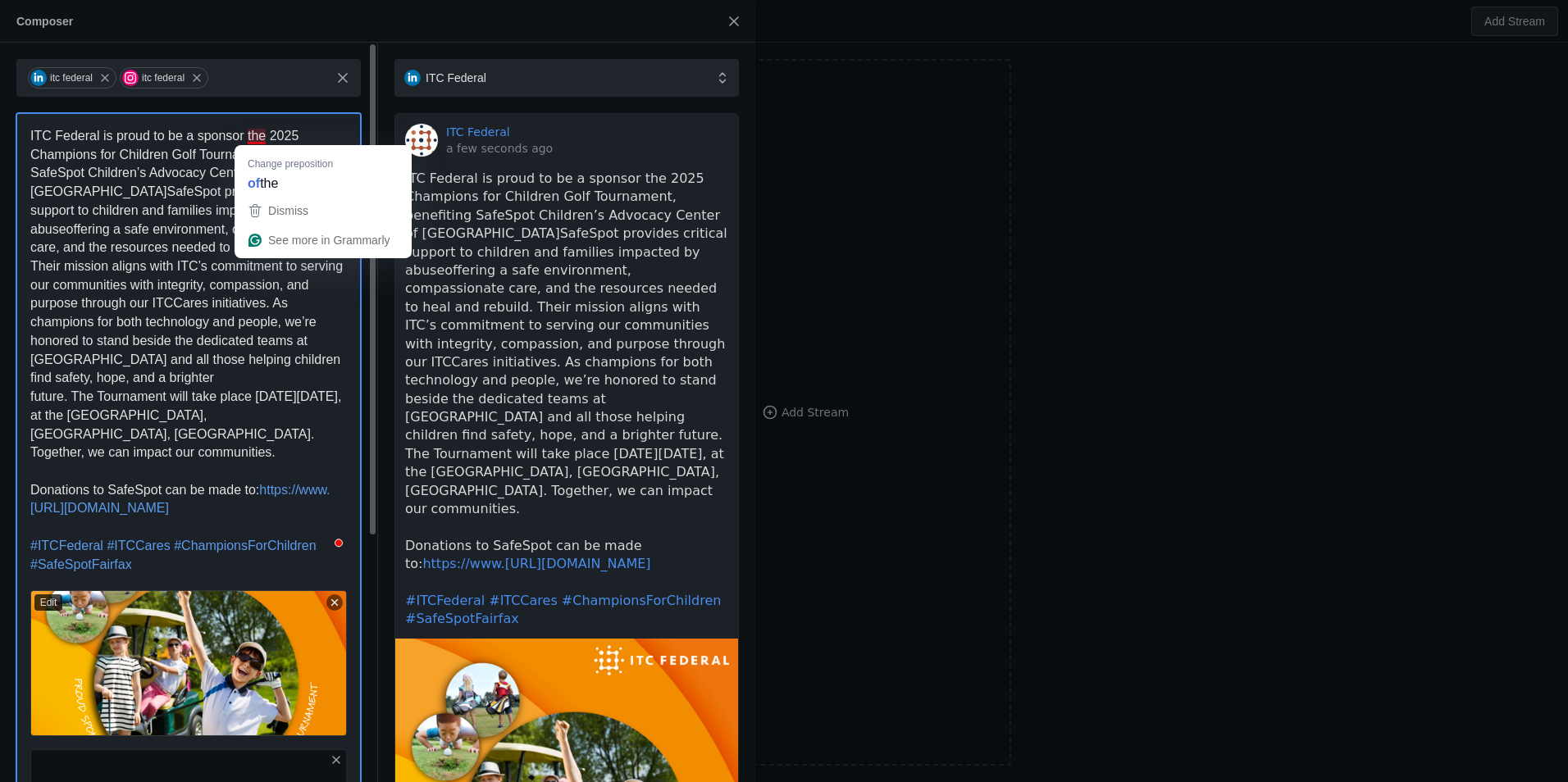
click at [257, 133] on span "ITC Federal is proud to be a sponsor the 2025 Champions for Children Golf Tourn…" at bounding box center [189, 294] width 317 height 330
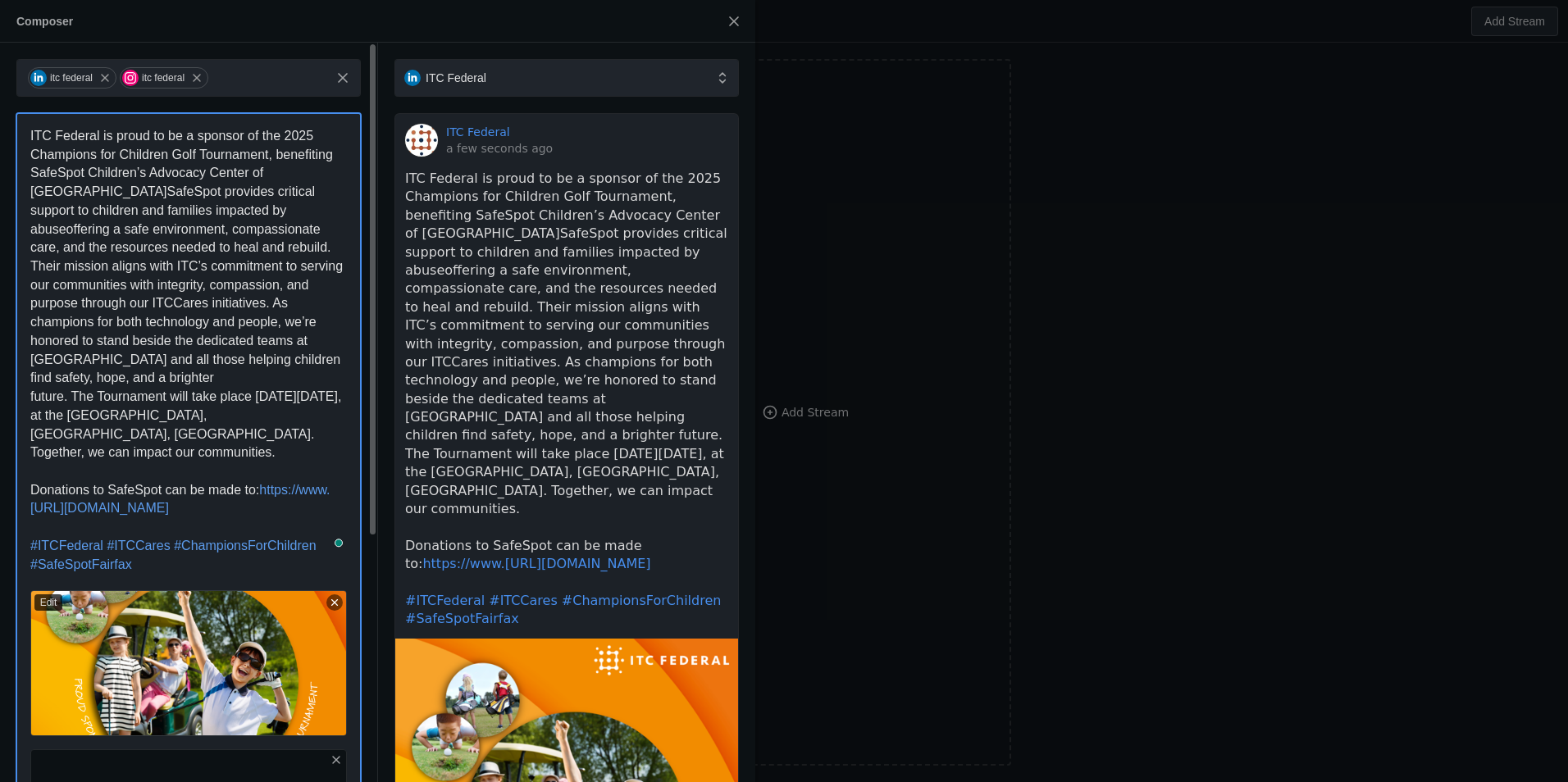
click at [243, 258] on p "ITC Federal is proud to be a sponsor of the 2025 Champions for Children Golf To…" at bounding box center [189, 295] width 317 height 336
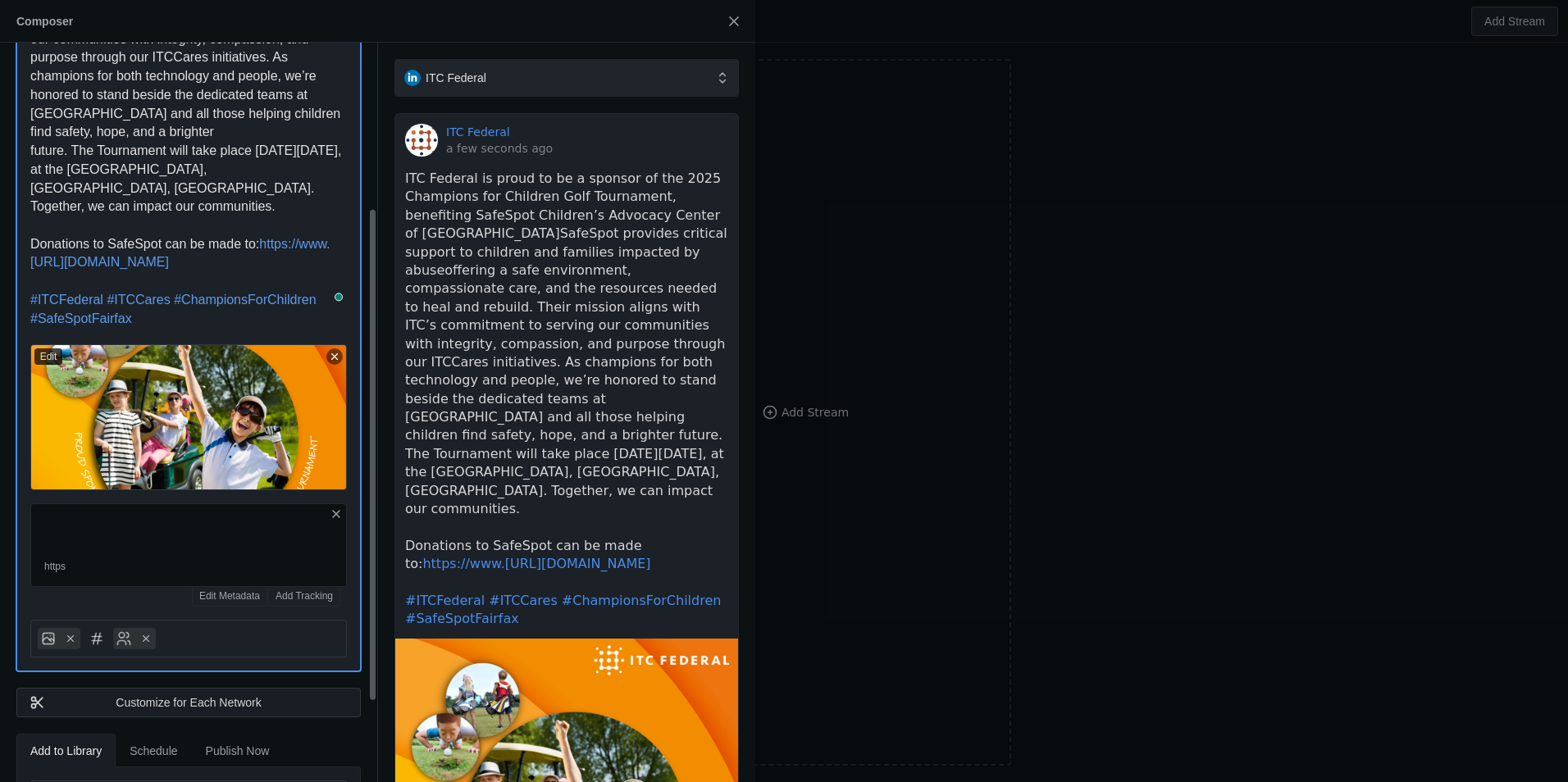
click at [68, 235] on p "Donations to SafeSpot can be made to: https://www.[URL][DOMAIN_NAME]" at bounding box center [189, 253] width 317 height 37
click at [73, 237] on span "Donations to SafeSpot can be made to:" at bounding box center [145, 244] width 229 height 14
click at [140, 272] on p "To enrich screen reader interactions, please activate Accessibility in Grammarl…" at bounding box center [189, 281] width 317 height 19
click at [334, 511] on line at bounding box center [336, 513] width 6 height 6
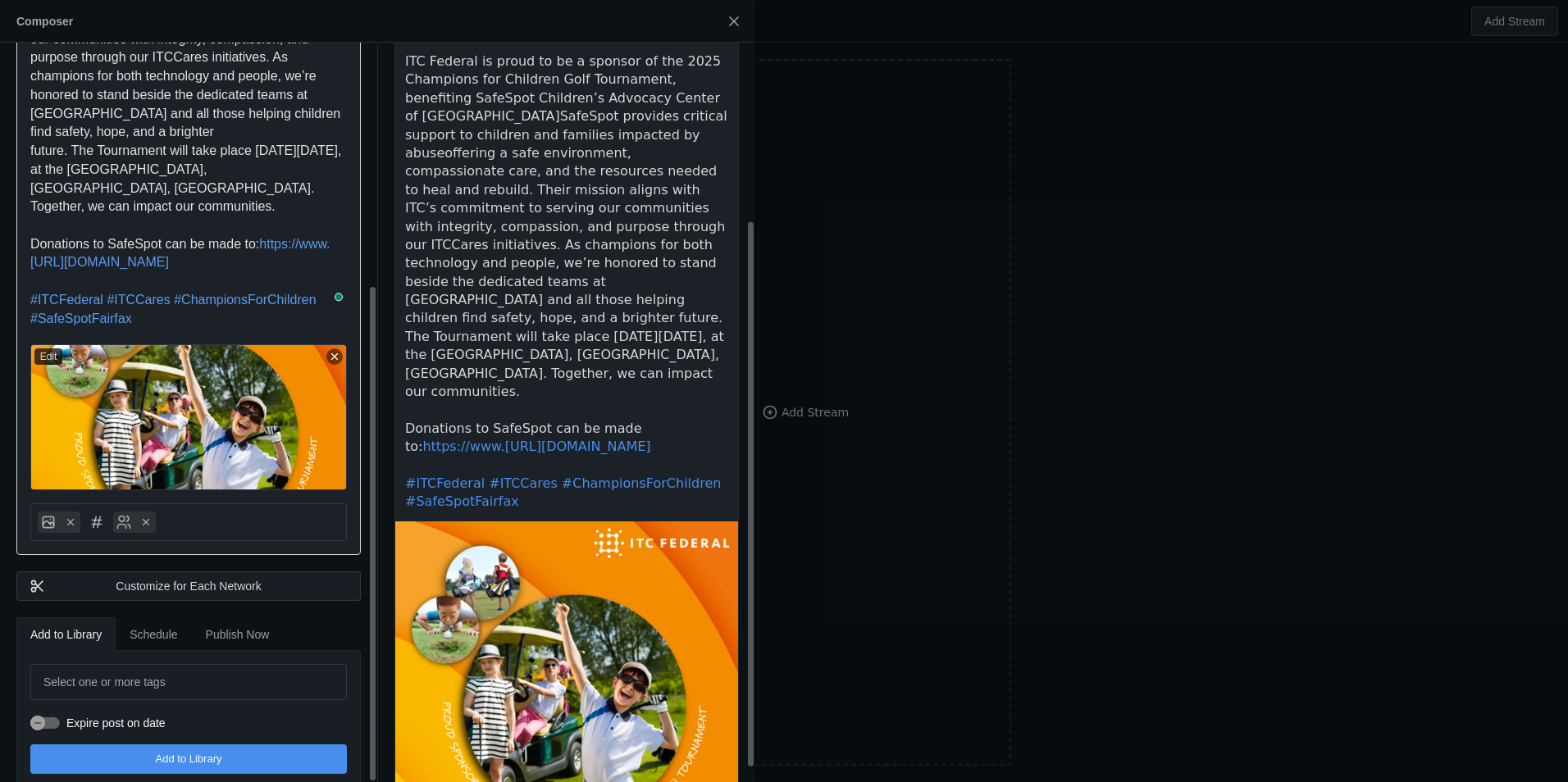
scroll to position [256, 0]
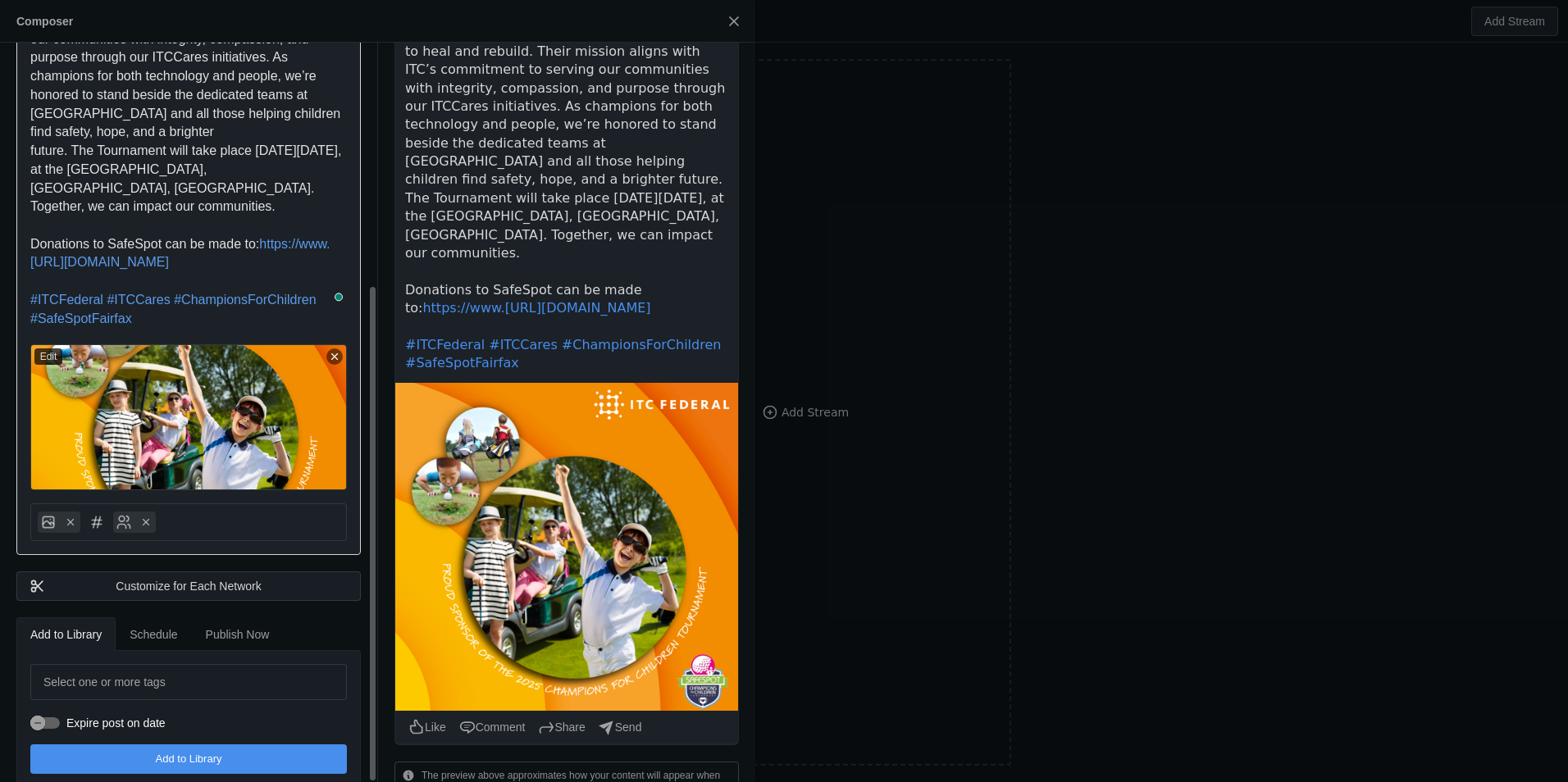
click at [237, 624] on span "Publish Now" at bounding box center [237, 634] width 64 height 32
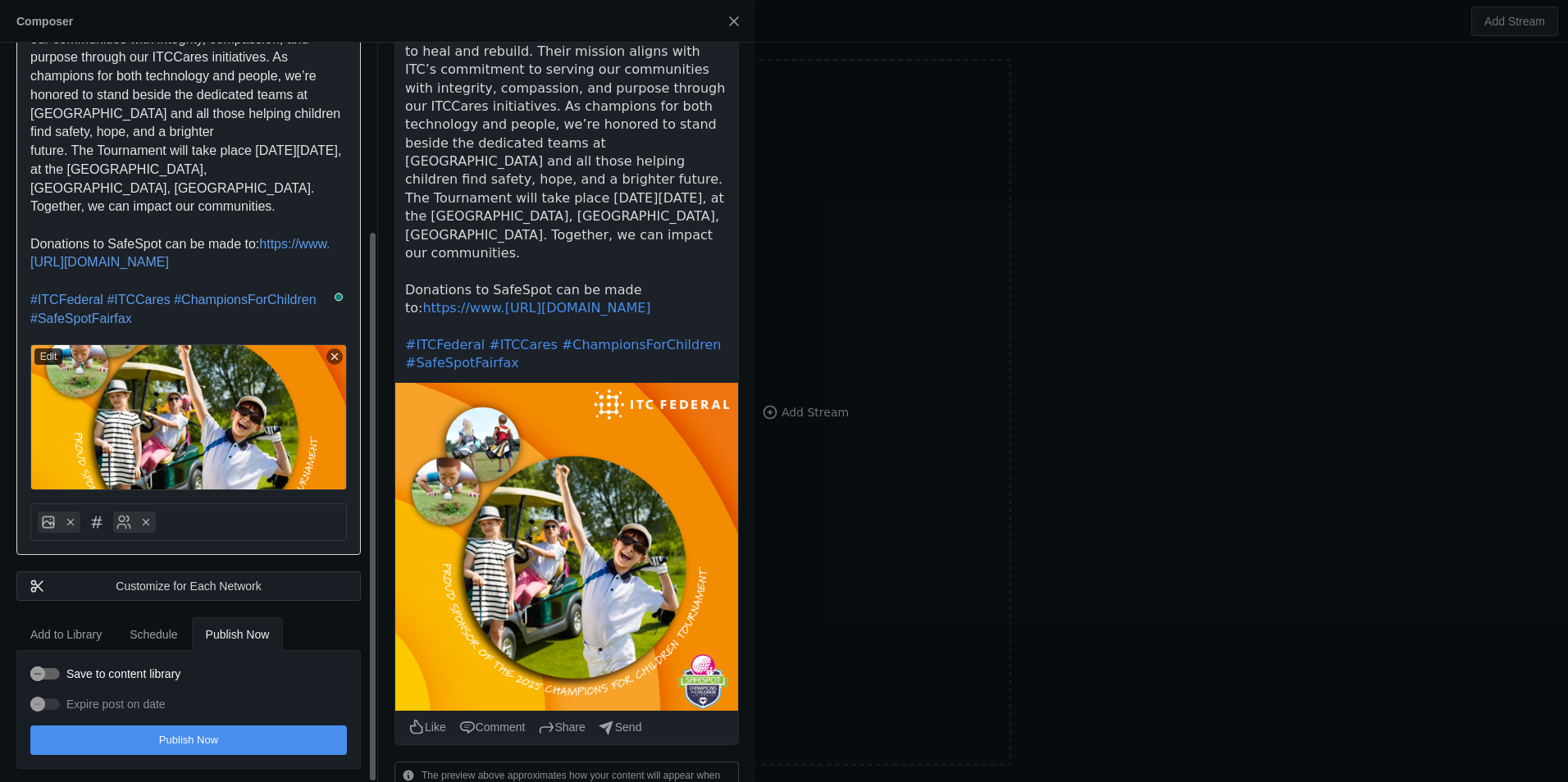
scroll to position [231, 0]
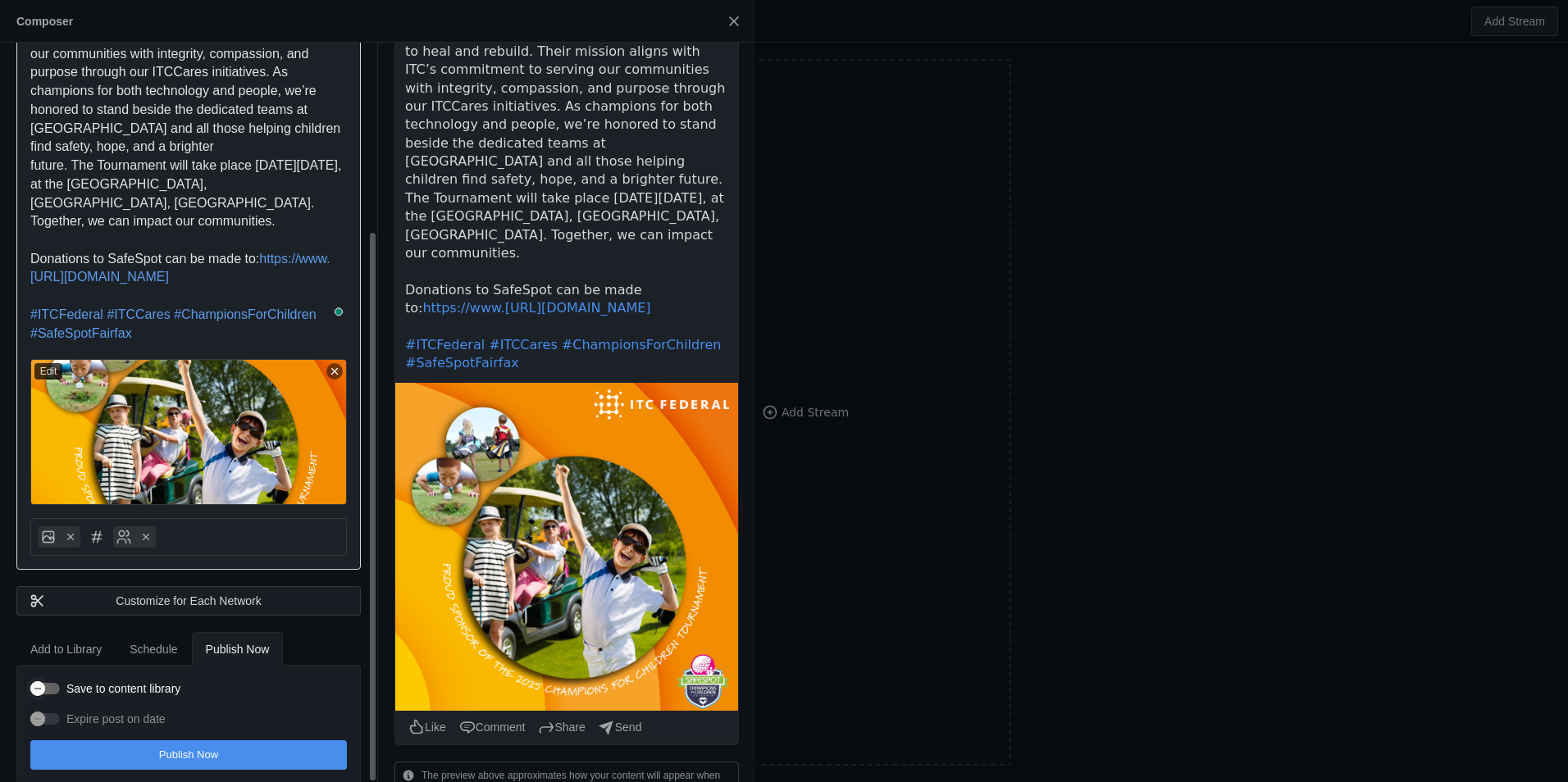
drag, startPoint x: 258, startPoint y: 743, endPoint x: 57, endPoint y: 668, distance: 214.5
click at [57, 679] on div "Save to content library Expire post on date Publish Now" at bounding box center [189, 724] width 317 height 91
click at [57, 683] on div "button" at bounding box center [45, 688] width 30 height 12
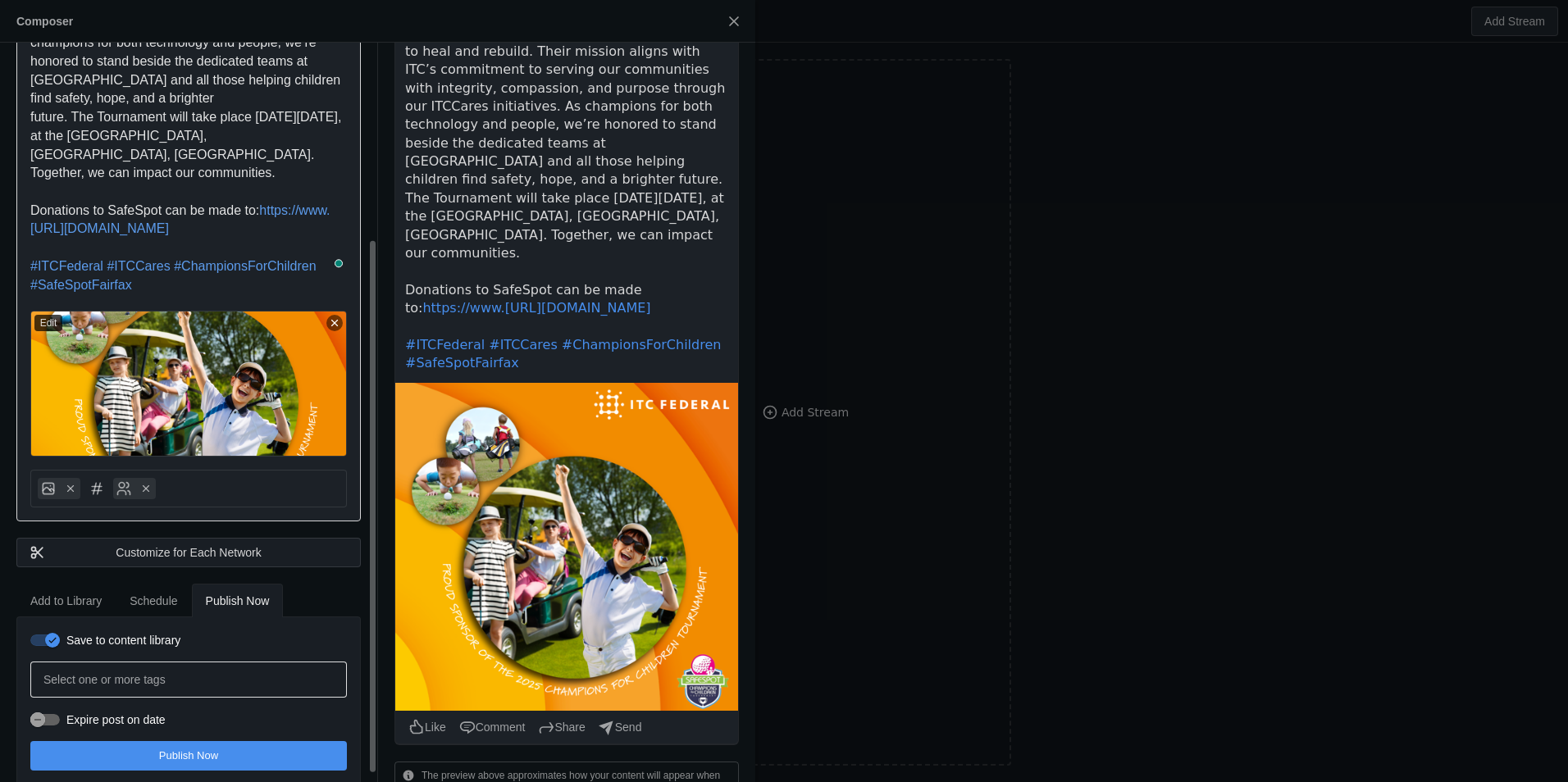
scroll to position [281, 0]
click at [178, 664] on div at bounding box center [189, 679] width 291 height 36
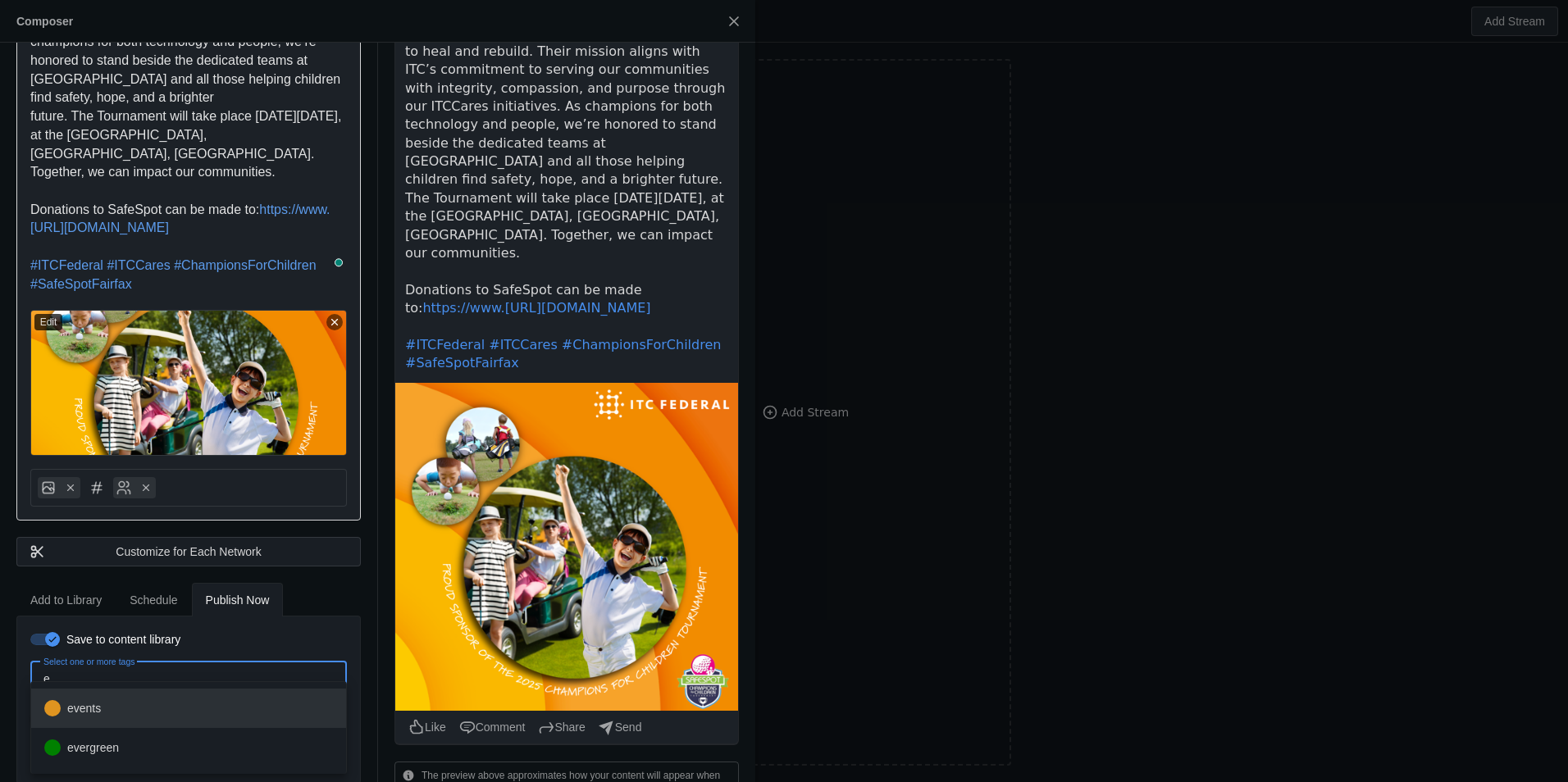
type input "e"
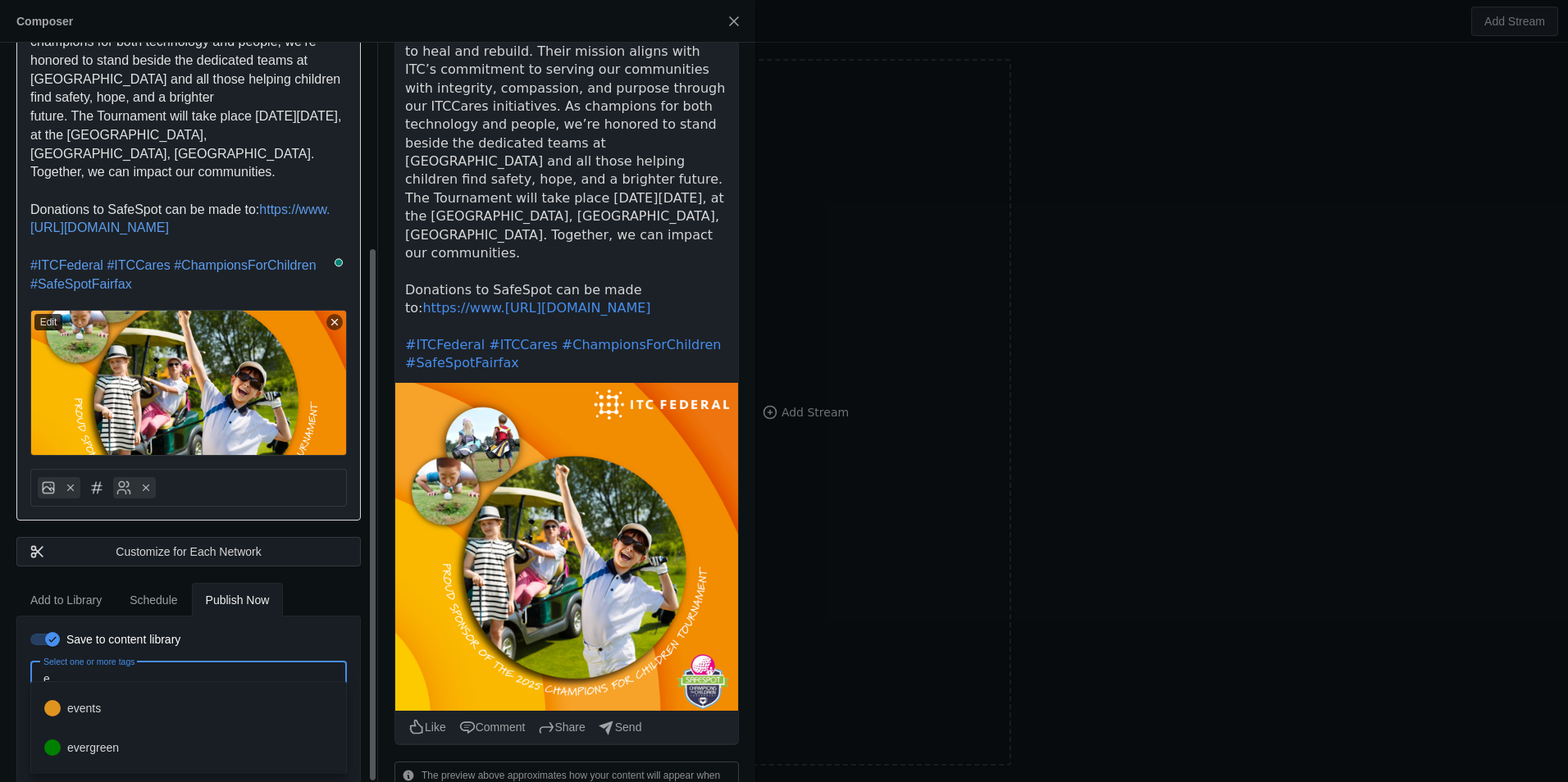
click at [106, 708] on mat-option "events" at bounding box center [189, 709] width 315 height 40
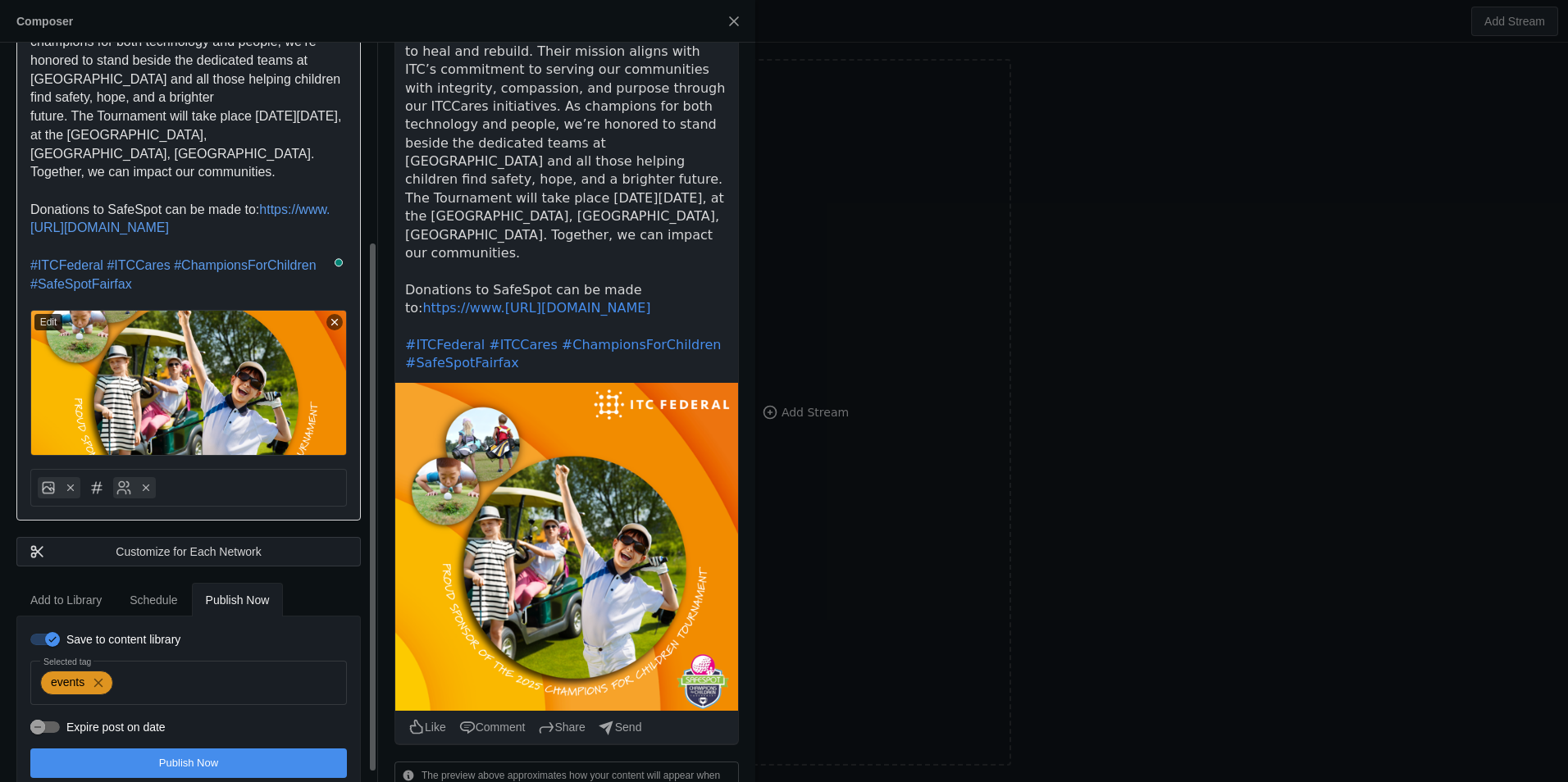
click at [248, 750] on span "undefined" at bounding box center [189, 763] width 317 height 30
